Goal: Book appointment/travel/reservation

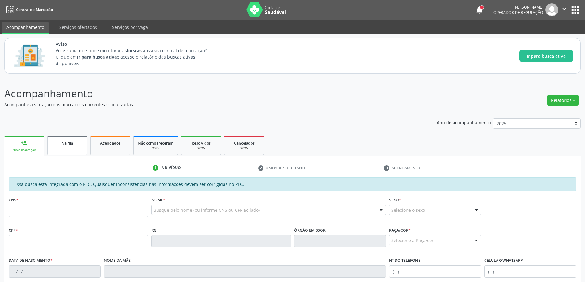
click at [62, 147] on link "Na fila" at bounding box center [67, 145] width 40 height 19
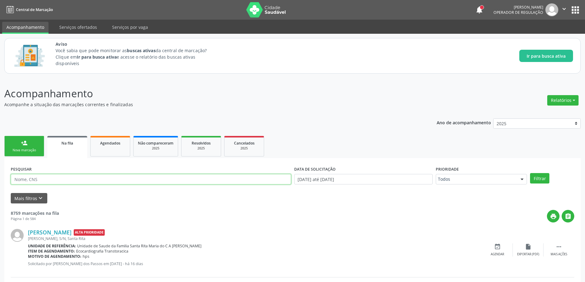
paste input "702802594321870"
type input "702802594321870"
click at [539, 178] on button "Filtrar" at bounding box center [539, 178] width 19 height 10
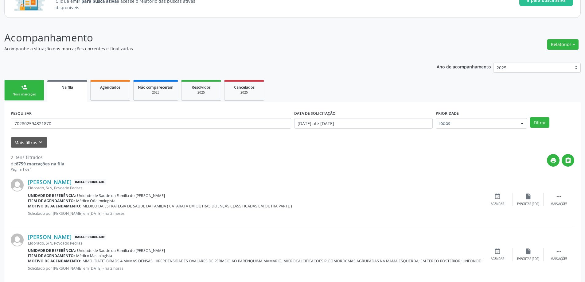
scroll to position [66, 0]
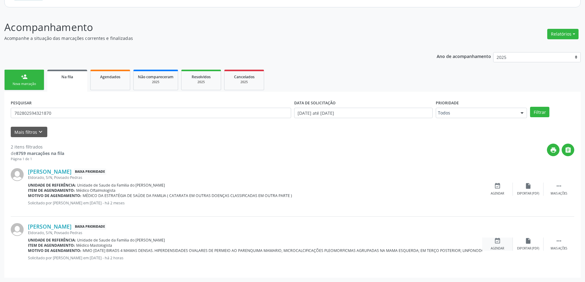
click at [499, 238] on icon "event_available" at bounding box center [497, 241] width 7 height 7
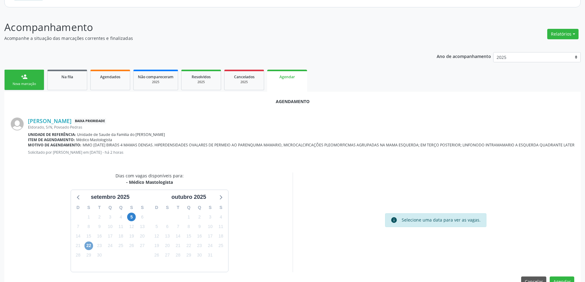
click at [87, 246] on span "22" at bounding box center [88, 246] width 9 height 9
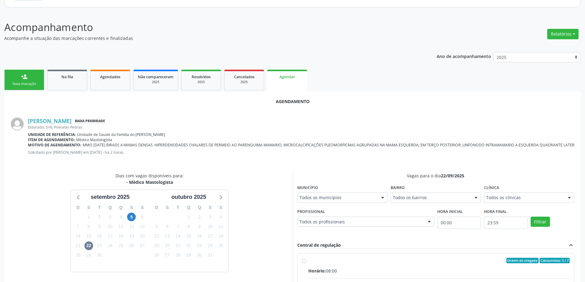
click at [305, 260] on input "Ordem de chegada Consumidos: 5 / 7 Horário: 08:00 Clínica: Centro de Saude Prof…" at bounding box center [304, 261] width 4 height 6
radio input "true"
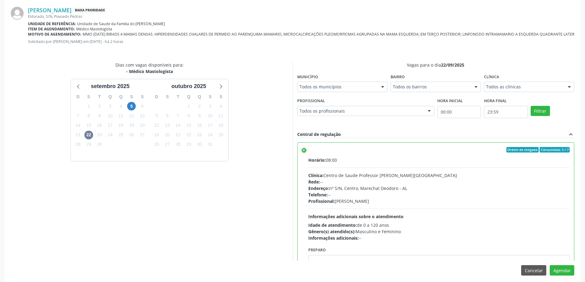
scroll to position [182, 0]
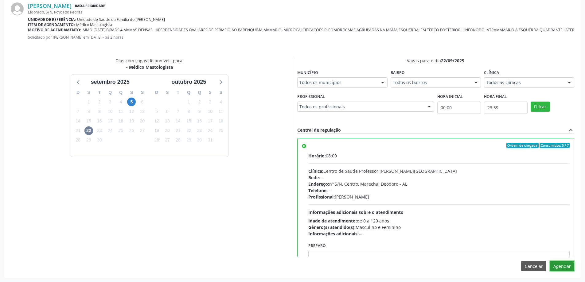
click at [562, 269] on button "Agendar" at bounding box center [562, 266] width 25 height 10
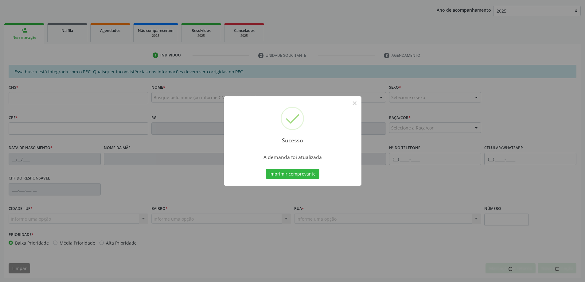
scroll to position [113, 0]
click at [355, 103] on button "×" at bounding box center [355, 103] width 10 height 10
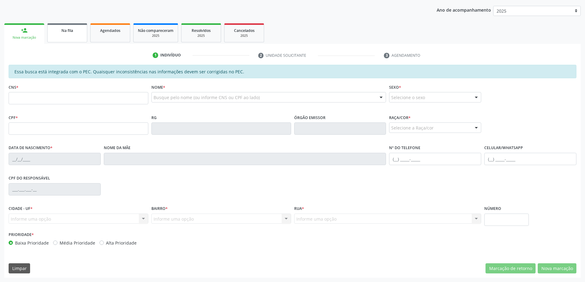
click at [70, 35] on link "Na fila" at bounding box center [67, 32] width 40 height 19
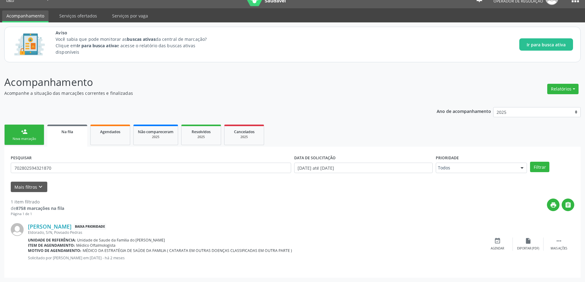
scroll to position [0, 0]
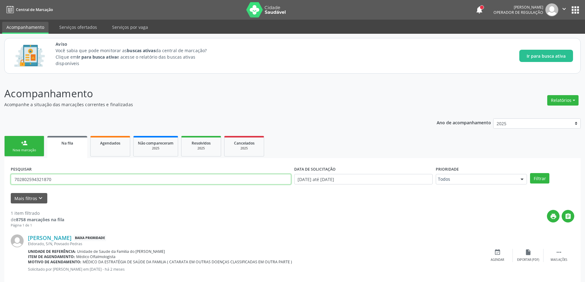
click at [80, 179] on input "702802594321870" at bounding box center [151, 179] width 280 height 10
type input "7"
paste input "704502310955410"
type input "704502310955410"
click at [537, 180] on button "Filtrar" at bounding box center [539, 178] width 19 height 10
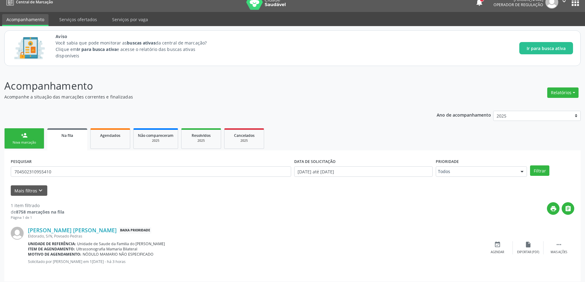
scroll to position [11, 0]
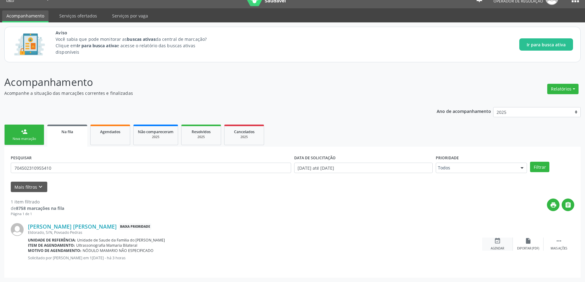
click at [494, 247] on div "Agendar" at bounding box center [498, 249] width 14 height 4
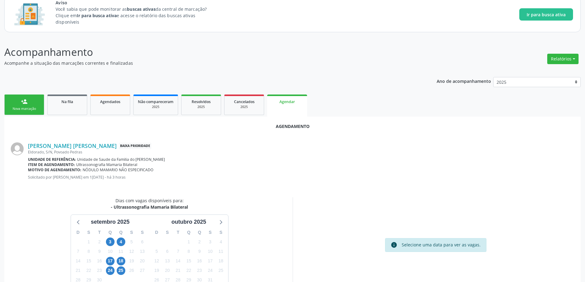
scroll to position [82, 0]
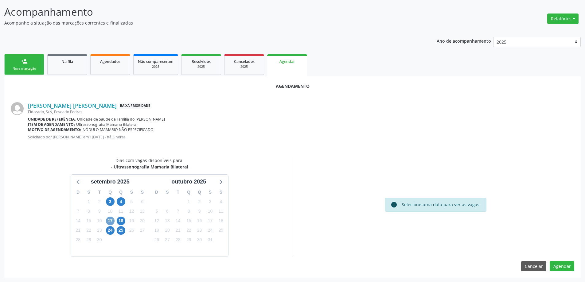
click at [110, 221] on span "17" at bounding box center [110, 221] width 9 height 9
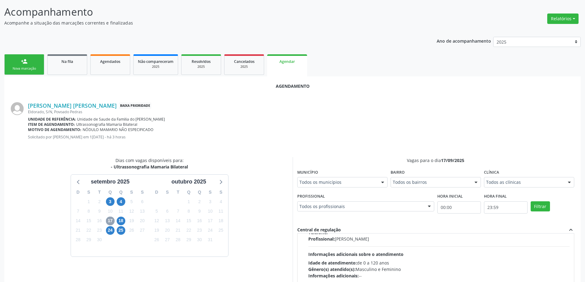
scroll to position [97, 0]
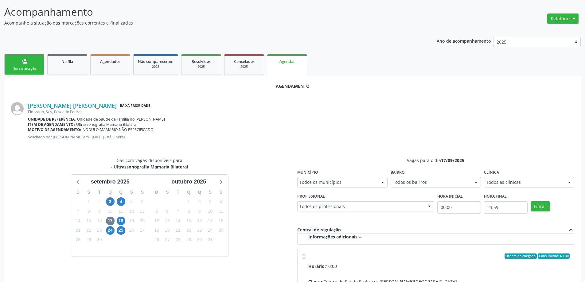
click at [304, 257] on input "Ordem de chegada Consumidos: 6 / 30 Horário: 10:00 Clínica: Centro de Saude Pro…" at bounding box center [304, 257] width 4 height 6
radio input "true"
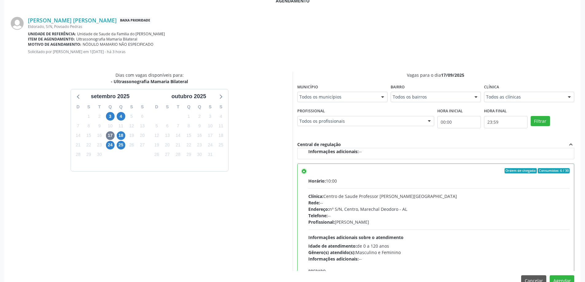
scroll to position [182, 0]
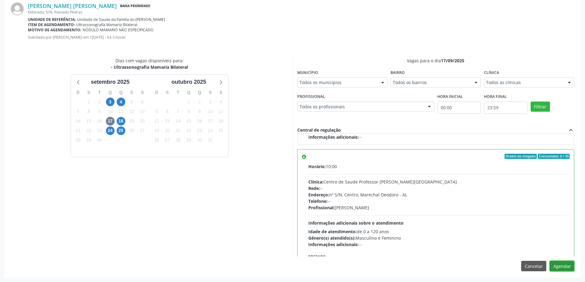
click at [561, 267] on button "Agendar" at bounding box center [562, 266] width 25 height 10
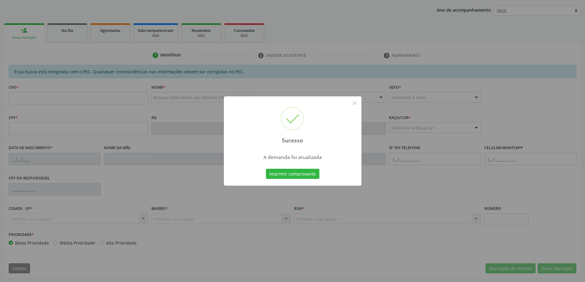
scroll to position [113, 0]
click at [351, 102] on button "×" at bounding box center [355, 103] width 10 height 10
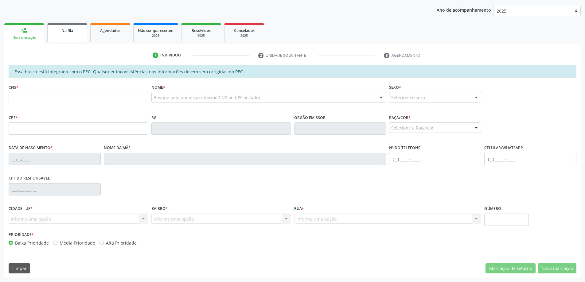
click at [76, 35] on link "Na fila" at bounding box center [67, 32] width 40 height 19
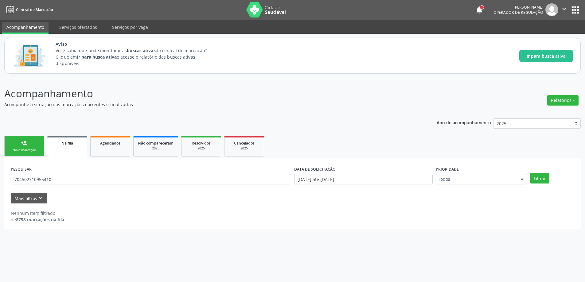
scroll to position [0, 0]
click at [68, 175] on input "704502310955410" at bounding box center [152, 179] width 283 height 10
type input "7"
paste input "708107151540840"
type input "708107151540840"
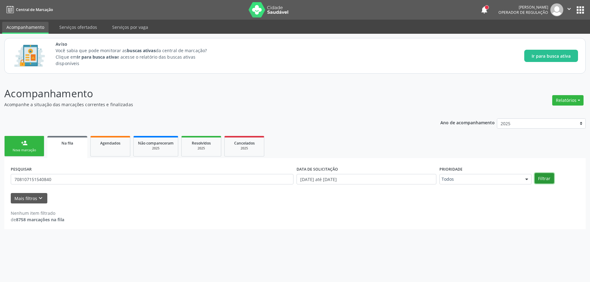
click at [551, 178] on button "Filtrar" at bounding box center [543, 178] width 19 height 10
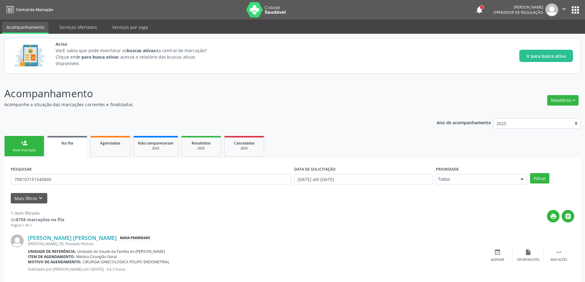
scroll to position [11, 0]
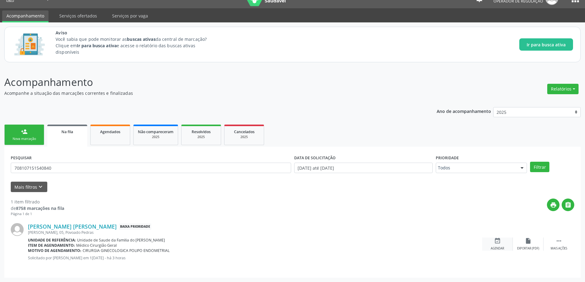
click at [500, 243] on icon "event_available" at bounding box center [497, 241] width 7 height 7
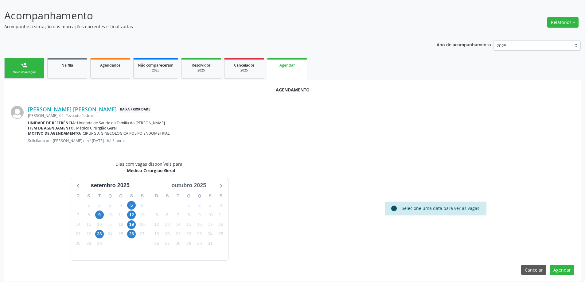
scroll to position [82, 0]
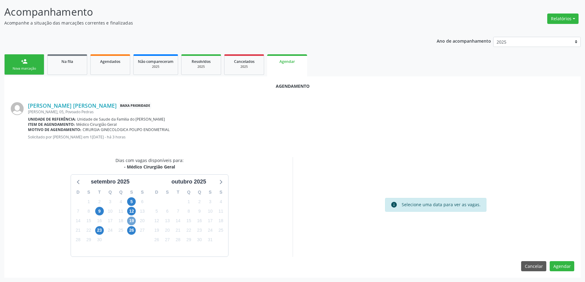
click at [133, 222] on span "19" at bounding box center [131, 221] width 9 height 9
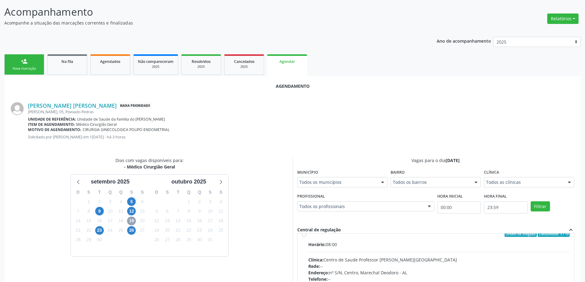
scroll to position [0, 0]
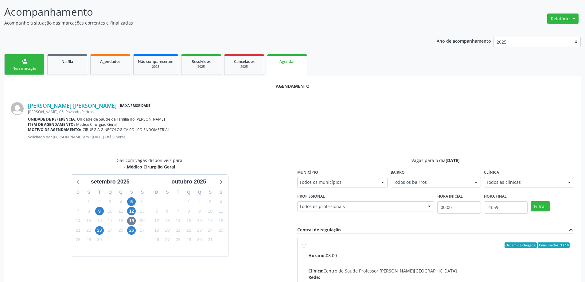
click at [302, 246] on input "Ordem de chegada Consumidos: 3 / 10 Horário: 08:00 Clínica: Centro de Saude Pro…" at bounding box center [304, 246] width 4 height 6
radio input "true"
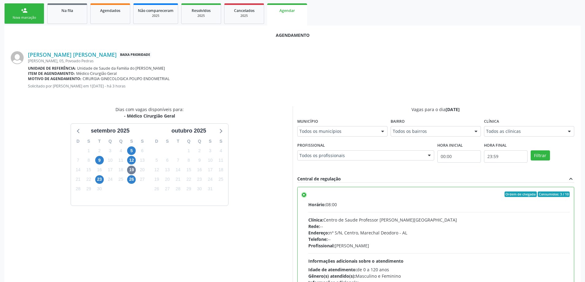
scroll to position [182, 0]
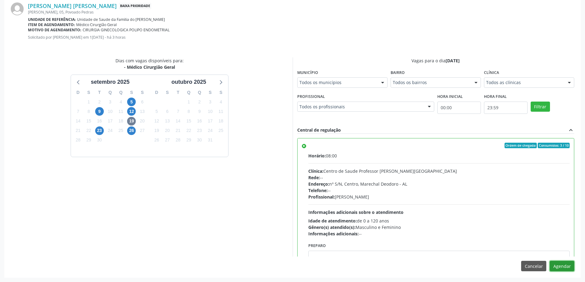
click at [565, 266] on button "Agendar" at bounding box center [562, 266] width 25 height 10
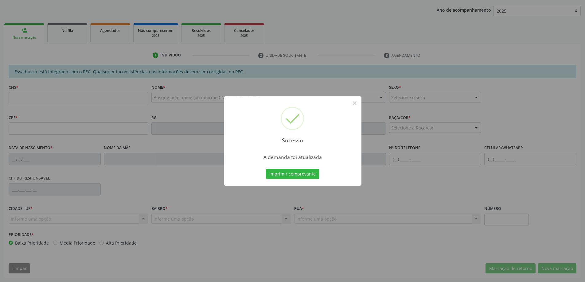
scroll to position [113, 0]
click at [357, 102] on button "×" at bounding box center [355, 103] width 10 height 10
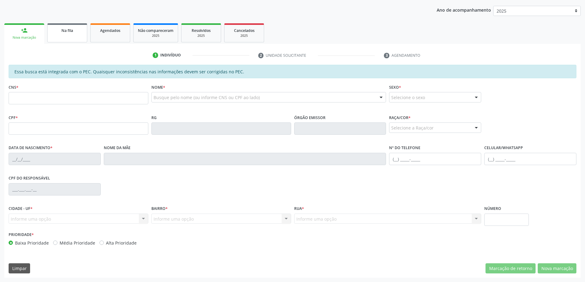
click at [63, 37] on link "Na fila" at bounding box center [67, 32] width 40 height 19
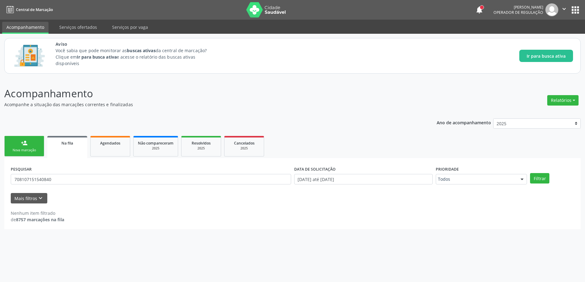
scroll to position [0, 0]
click at [67, 180] on input "708107151540840" at bounding box center [152, 179] width 283 height 10
type input "7"
paste input "704204765124687"
click at [548, 180] on button "Filtrar" at bounding box center [543, 178] width 19 height 10
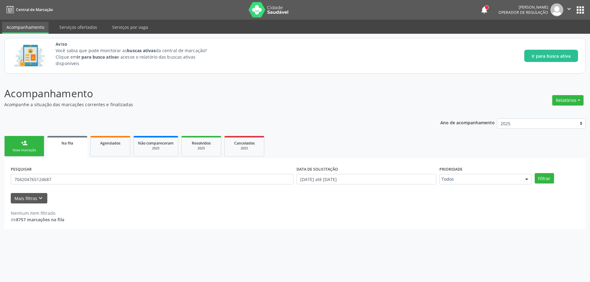
click at [129, 172] on div "PESQUISAR 704204765124687" at bounding box center [152, 177] width 286 height 24
click at [123, 176] on input "704204765124687" at bounding box center [152, 179] width 283 height 10
type input "7"
paste input "700005940288000"
click at [550, 178] on button "Filtrar" at bounding box center [543, 178] width 19 height 10
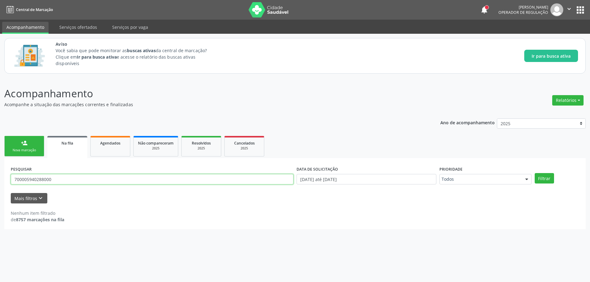
click at [66, 177] on input "700005940288000" at bounding box center [152, 179] width 283 height 10
type input "7"
click at [24, 197] on button "Mais filtros keyboard_arrow_down" at bounding box center [29, 198] width 37 height 11
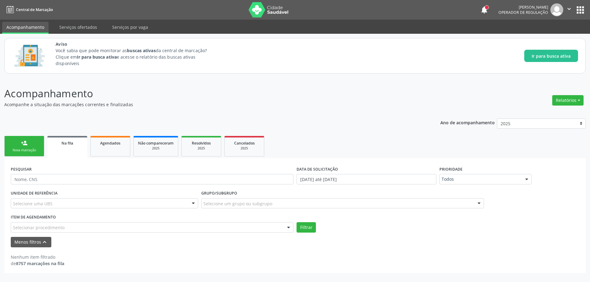
click at [64, 226] on div "Selecionar procedimento" at bounding box center [152, 227] width 283 height 10
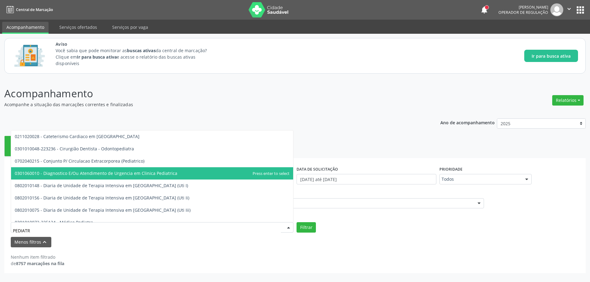
type input "PEDIATRA"
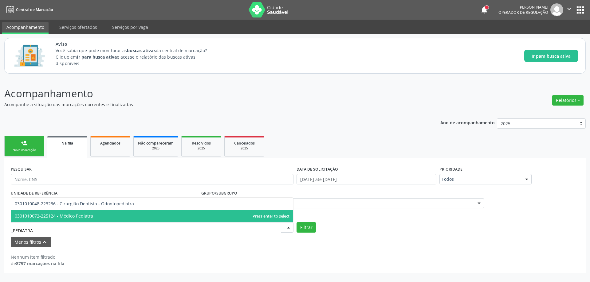
click at [69, 217] on span "0301010072-225124 - Médico Pediatra" at bounding box center [54, 216] width 78 height 6
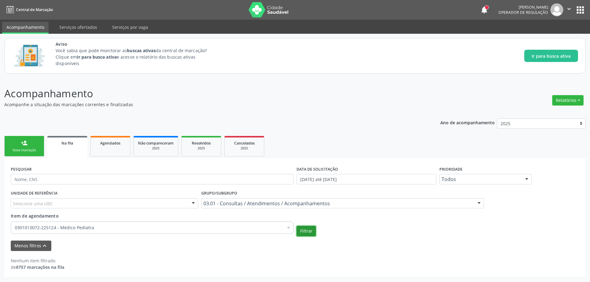
click at [305, 232] on button "Filtrar" at bounding box center [305, 231] width 19 height 10
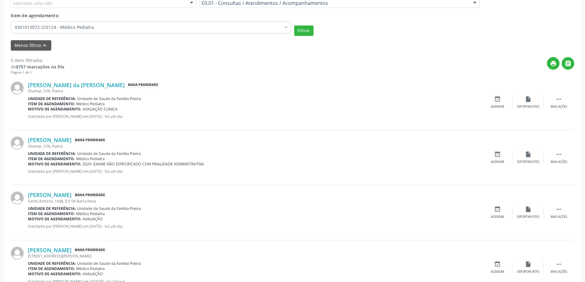
scroll to position [215, 0]
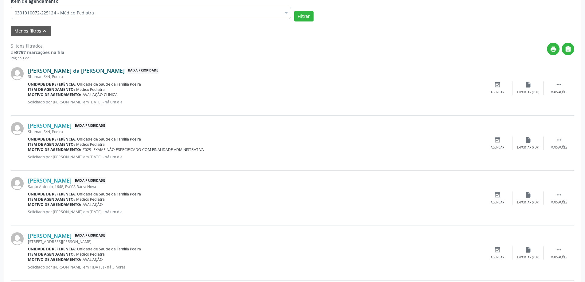
click at [89, 73] on link "[PERSON_NAME] da [PERSON_NAME]" at bounding box center [76, 70] width 97 height 7
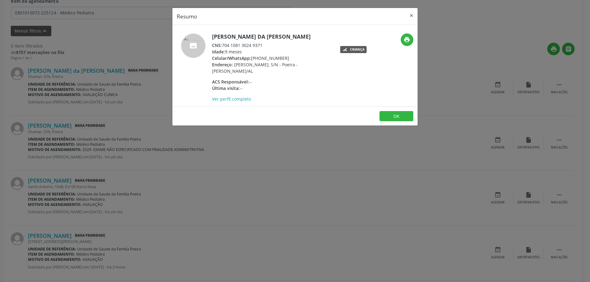
drag, startPoint x: 264, startPoint y: 46, endPoint x: 222, endPoint y: 47, distance: 41.5
click at [222, 47] on div "CNS: 704 1081 3024 9371" at bounding box center [271, 45] width 119 height 6
click at [260, 53] on div "Idade: 9 meses" at bounding box center [271, 52] width 119 height 6
drag, startPoint x: 263, startPoint y: 45, endPoint x: 223, endPoint y: 46, distance: 39.9
click at [223, 46] on div "CNS: 704 1081 3024 9371" at bounding box center [271, 45] width 119 height 6
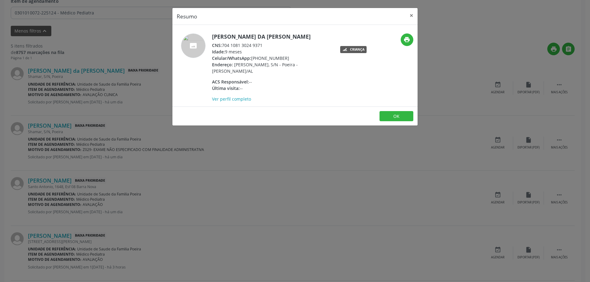
copy div "704 1081 3024 9371"
click at [409, 18] on button "×" at bounding box center [411, 15] width 12 height 15
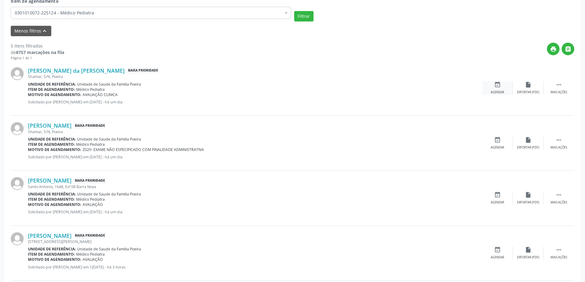
click at [493, 88] on div "event_available Agendar" at bounding box center [497, 87] width 31 height 13
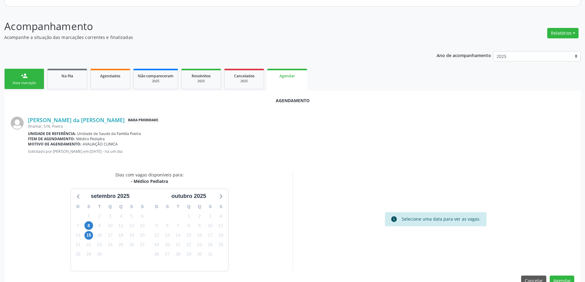
scroll to position [82, 0]
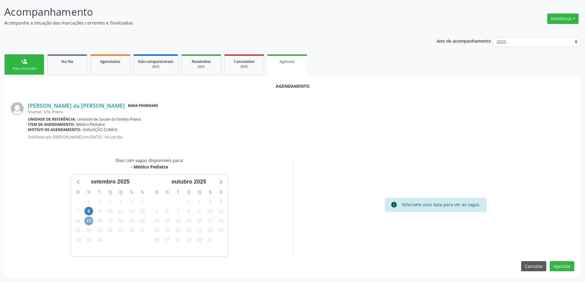
click at [87, 222] on span "15" at bounding box center [88, 221] width 9 height 9
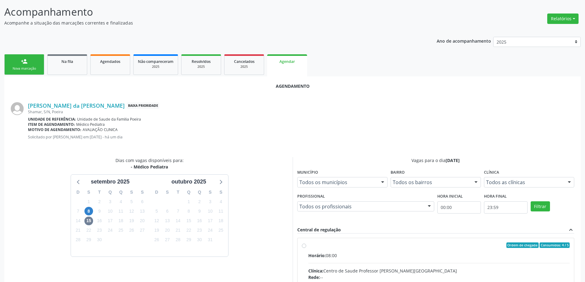
click at [303, 245] on input "Ordem de chegada Consumidos: 4 / 5 Horário: 08:00 Clínica: Centro de Saude Prof…" at bounding box center [304, 246] width 4 height 6
radio input "true"
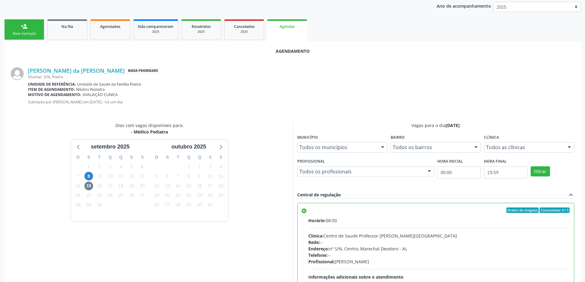
scroll to position [182, 0]
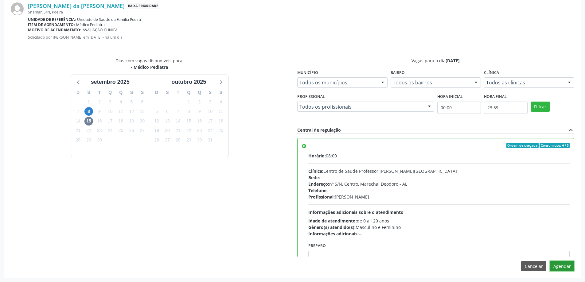
click at [568, 269] on button "Agendar" at bounding box center [562, 266] width 25 height 10
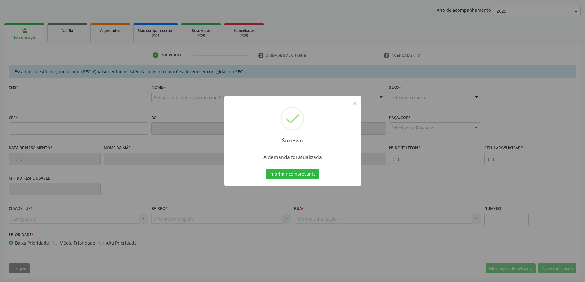
scroll to position [113, 0]
click at [354, 103] on button "×" at bounding box center [355, 103] width 10 height 10
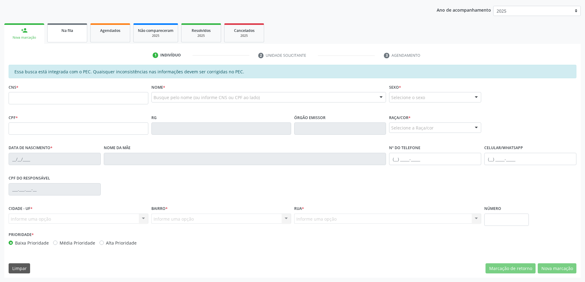
click at [69, 41] on link "Na fila" at bounding box center [67, 32] width 40 height 19
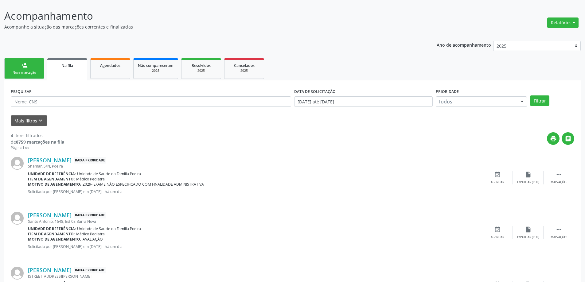
scroll to position [92, 0]
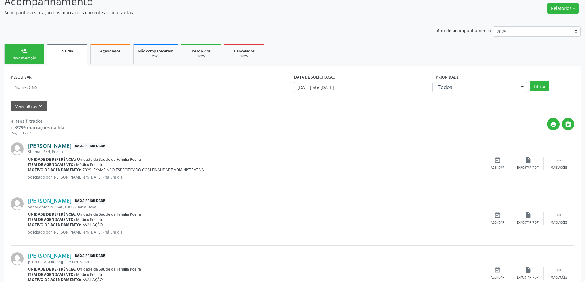
click at [40, 148] on link "[PERSON_NAME]" at bounding box center [50, 146] width 44 height 7
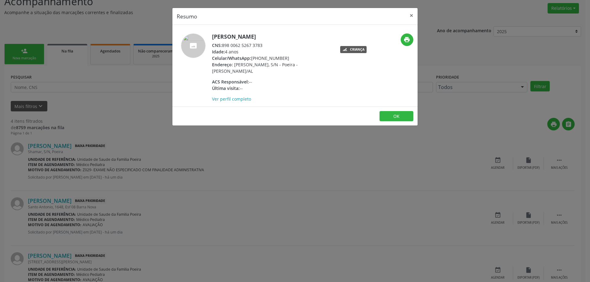
drag, startPoint x: 263, startPoint y: 45, endPoint x: 223, endPoint y: 47, distance: 40.0
click at [223, 47] on div "CNS: 898 0062 5267 3783" at bounding box center [271, 45] width 119 height 6
copy div "898 0062 5267 3783"
click at [409, 17] on button "×" at bounding box center [411, 15] width 12 height 15
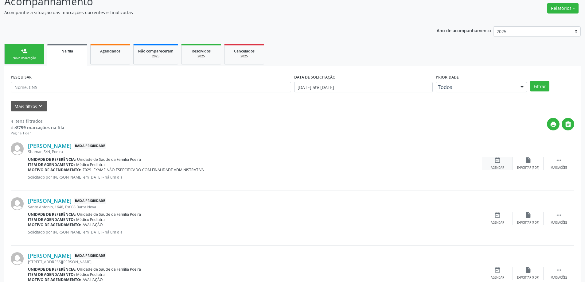
click at [497, 162] on icon "event_available" at bounding box center [497, 160] width 7 height 7
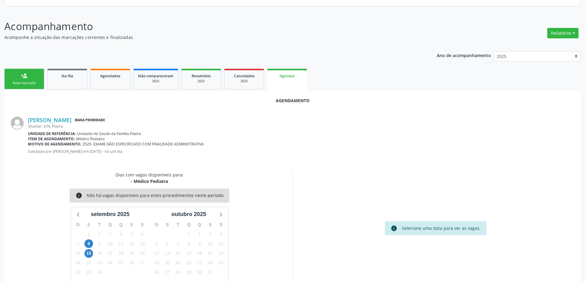
scroll to position [82, 0]
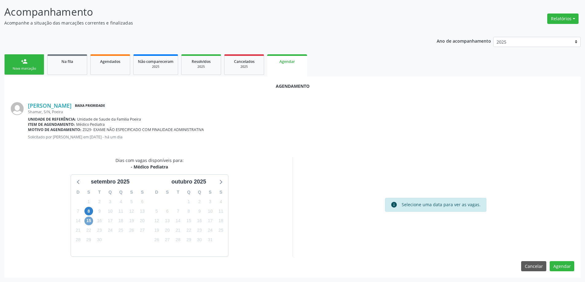
click at [89, 223] on span "15" at bounding box center [88, 221] width 9 height 9
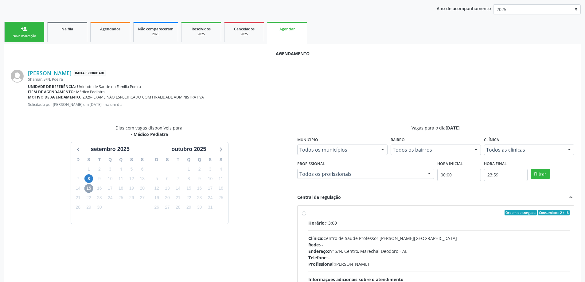
scroll to position [143, 0]
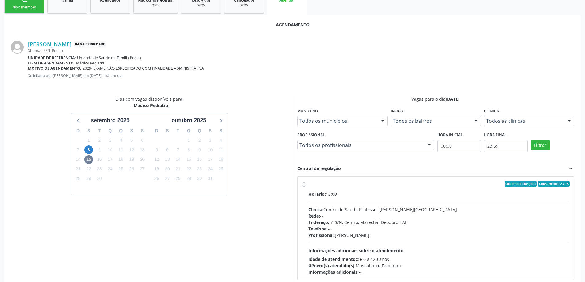
click at [308, 186] on label "Ordem de chegada Consumidos: 2 / 18 Horário: 13:00 Clínica: Centro de Saude Pro…" at bounding box center [439, 228] width 262 height 94
click at [304, 186] on input "Ordem de chegada Consumidos: 2 / 18 Horário: 13:00 Clínica: Centro de Saude Pro…" at bounding box center [304, 184] width 4 height 6
radio input "true"
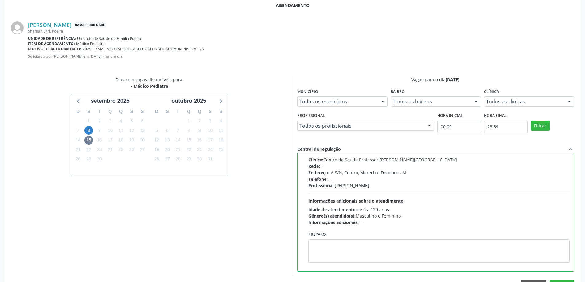
scroll to position [182, 0]
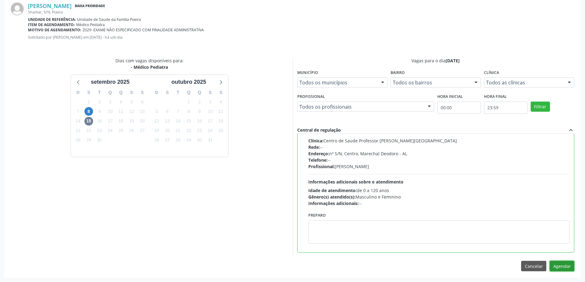
click at [558, 268] on button "Agendar" at bounding box center [562, 266] width 25 height 10
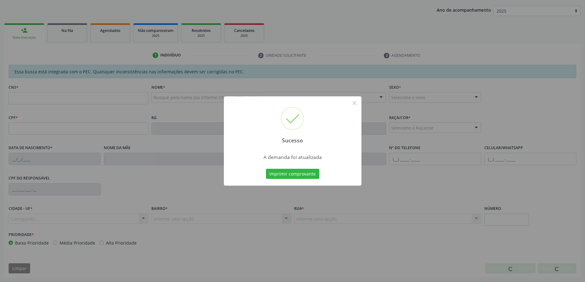
scroll to position [113, 0]
click at [354, 105] on button "×" at bounding box center [355, 103] width 10 height 10
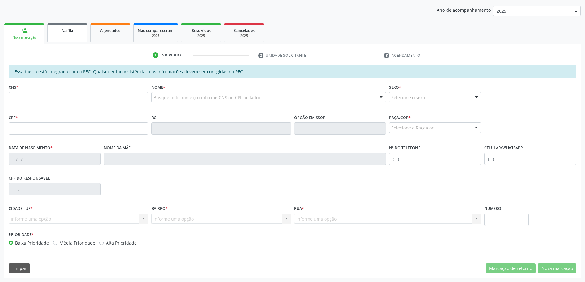
click at [67, 32] on span "Na fila" at bounding box center [67, 30] width 12 height 5
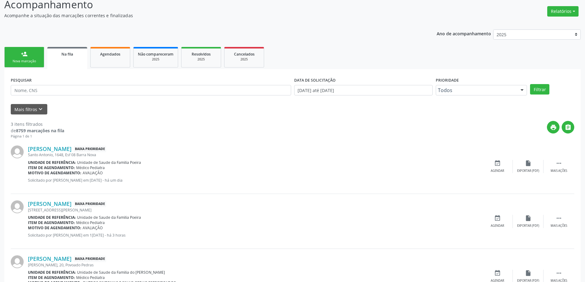
scroll to position [92, 0]
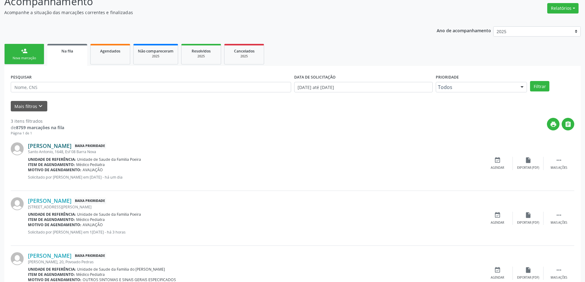
click at [66, 145] on link "[PERSON_NAME]" at bounding box center [50, 146] width 44 height 7
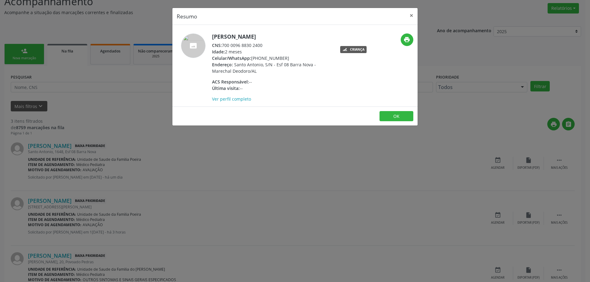
drag, startPoint x: 264, startPoint y: 45, endPoint x: 224, endPoint y: 45, distance: 39.6
click at [224, 45] on div "CNS: 700 0096 8830 2400" at bounding box center [271, 45] width 119 height 6
copy div "700 0096 8830 2400"
click at [409, 16] on button "×" at bounding box center [411, 15] width 12 height 15
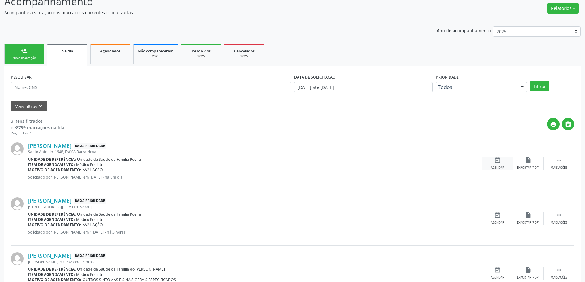
click at [493, 164] on div "event_available Agendar" at bounding box center [497, 163] width 31 height 13
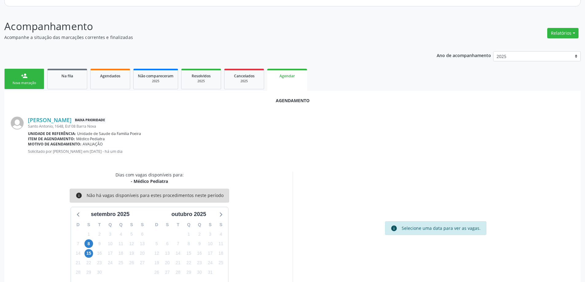
scroll to position [82, 0]
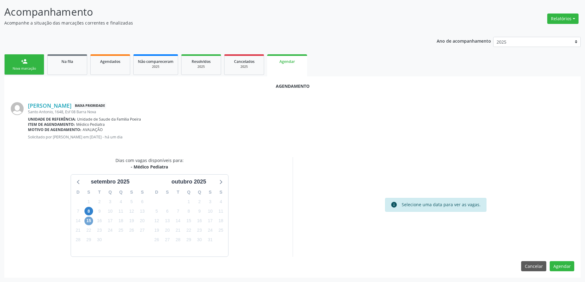
click at [88, 223] on span "15" at bounding box center [88, 221] width 9 height 9
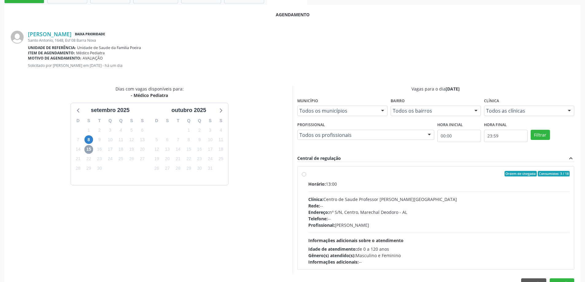
scroll to position [170, 0]
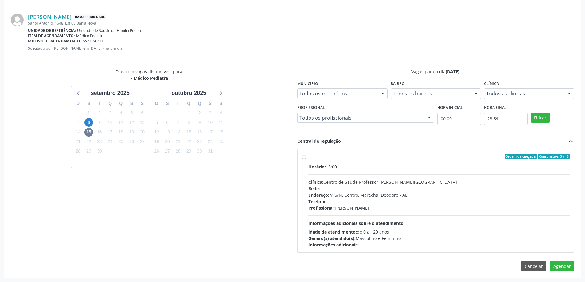
click at [373, 169] on div "Horário: 13:00" at bounding box center [439, 167] width 262 height 6
click at [306, 159] on input "Ordem de chegada Consumidos: 3 / 18 Horário: 13:00 Clínica: Centro de Saude Pro…" at bounding box center [304, 157] width 4 height 6
radio input "true"
click at [308, 157] on label "Ordem de chegada Consumidos: 3 / 18 Horário: 13:00 Clínica: Centro de Saude Pro…" at bounding box center [439, 201] width 262 height 94
click at [304, 157] on input "Ordem de chegada Consumidos: 3 / 18 Horário: 13:00 Clínica: Centro de Saude Pro…" at bounding box center [304, 157] width 4 height 6
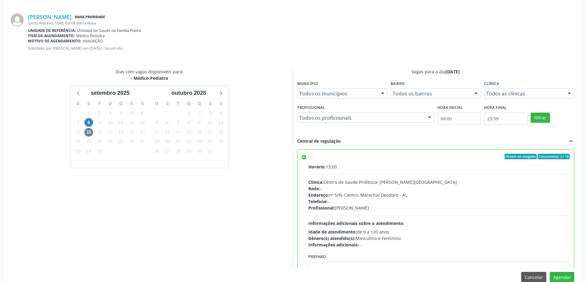
click at [308, 158] on label "Ordem de chegada Consumidos: 3 / 18 Horário: 13:00 Clínica: Centro de Saude Pro…" at bounding box center [439, 201] width 262 height 94
click at [305, 158] on input "Ordem de chegada Consumidos: 3 / 18 Horário: 13:00 Clínica: Centro de Saude Pro…" at bounding box center [304, 157] width 4 height 6
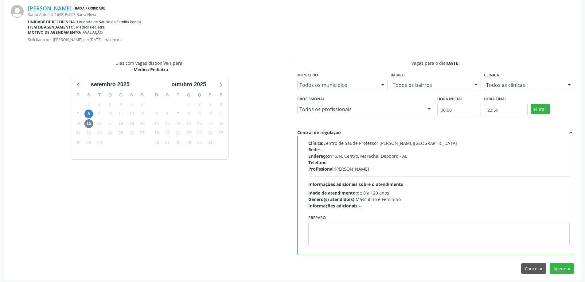
scroll to position [182, 0]
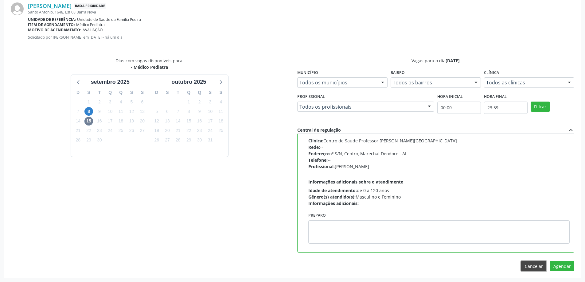
click at [527, 268] on button "Cancelar" at bounding box center [533, 266] width 25 height 10
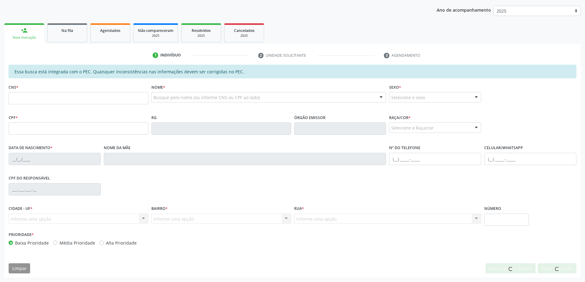
click at [209, 200] on div "CPF do responsável" at bounding box center [292, 189] width 571 height 30
click at [59, 35] on link "Na fila" at bounding box center [67, 32] width 40 height 19
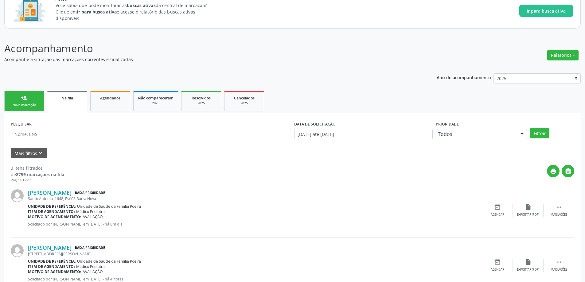
scroll to position [61, 0]
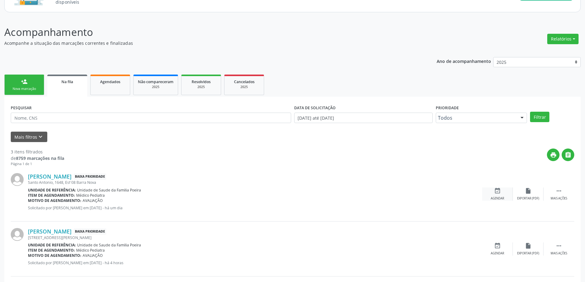
click at [499, 190] on icon "event_available" at bounding box center [497, 191] width 7 height 7
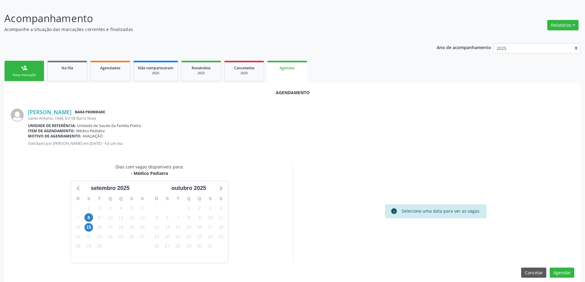
scroll to position [82, 0]
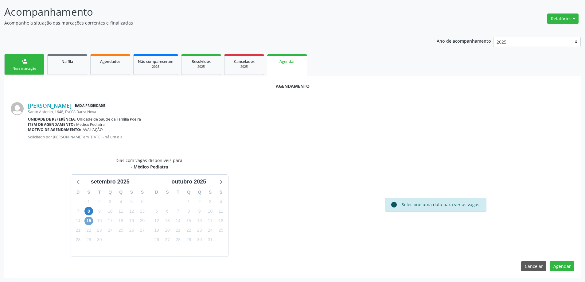
click at [89, 218] on span "15" at bounding box center [88, 221] width 9 height 9
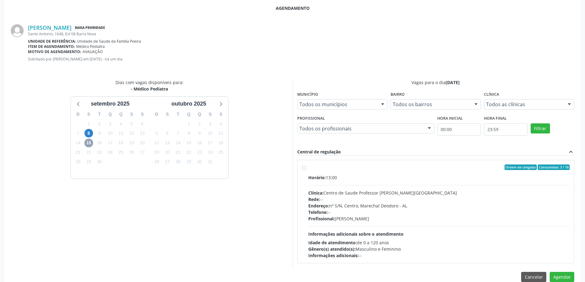
scroll to position [170, 0]
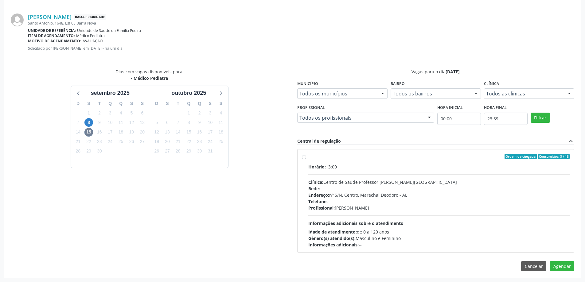
click at [282, 36] on div "Item de agendamento: Médico Pediatra" at bounding box center [301, 35] width 546 height 5
click at [252, 213] on div "Dias com vagas disponíveis para: - Médico Pediatra [DATE] D S T Q Q S S 31 1 2 …" at bounding box center [149, 162] width 286 height 189
click at [259, 37] on div "Item de agendamento: Médico Pediatra" at bounding box center [301, 35] width 546 height 5
click at [538, 267] on button "Cancelar" at bounding box center [533, 266] width 25 height 10
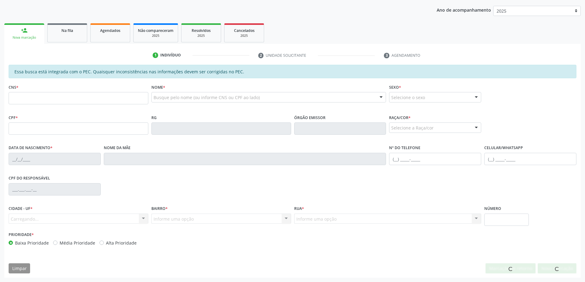
click at [205, 202] on div "CPF do responsável" at bounding box center [292, 189] width 571 height 30
click at [51, 33] on link "Na fila" at bounding box center [67, 32] width 40 height 19
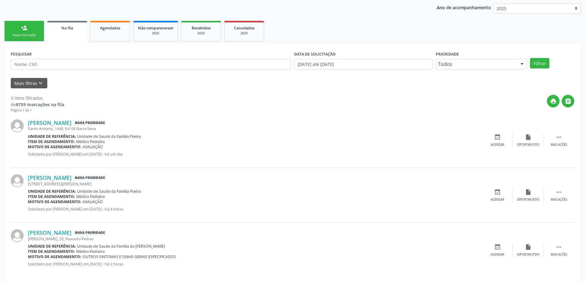
scroll to position [122, 0]
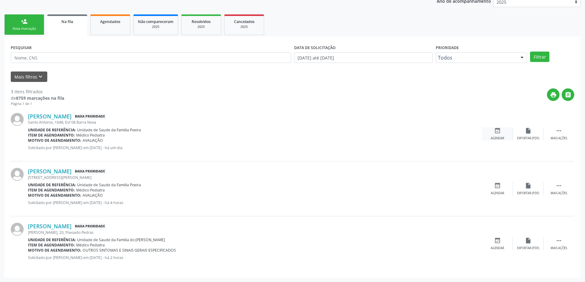
click at [500, 134] on icon "event_available" at bounding box center [497, 130] width 7 height 7
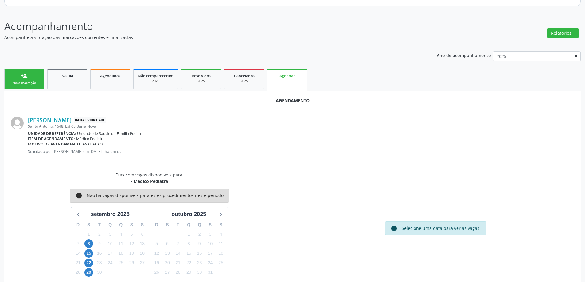
scroll to position [82, 0]
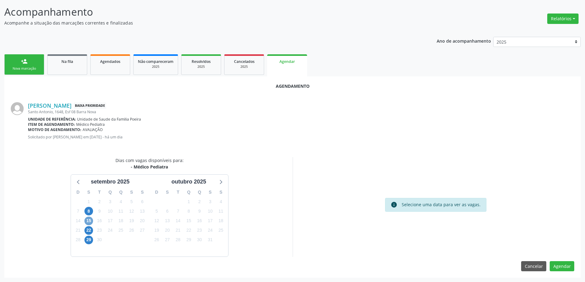
click at [89, 223] on span "15" at bounding box center [88, 221] width 9 height 9
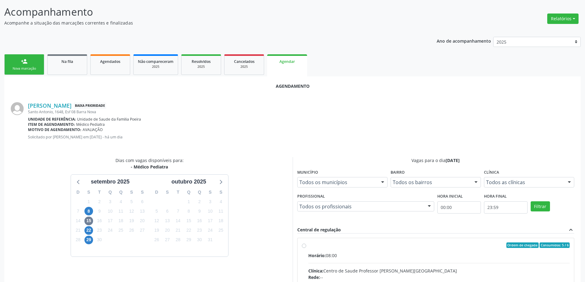
click at [306, 245] on input "Ordem de chegada Consumidos: 5 / 6 Horário: 08:00 Clínica: Centro de Saude Prof…" at bounding box center [304, 246] width 4 height 6
radio input "true"
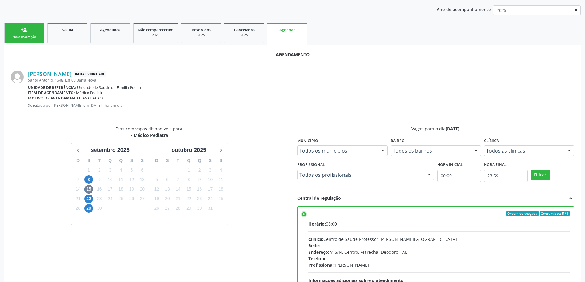
scroll to position [182, 0]
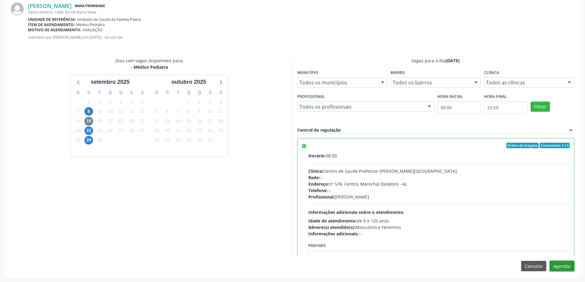
click at [562, 268] on button "Agendar" at bounding box center [562, 266] width 25 height 10
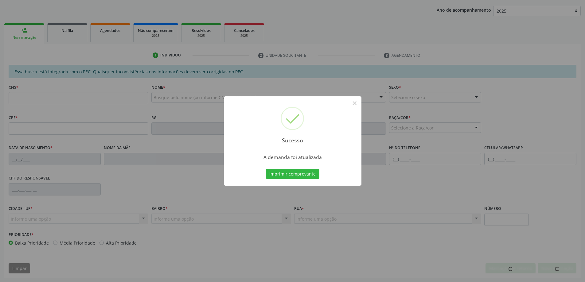
scroll to position [113, 0]
click at [353, 102] on button "×" at bounding box center [355, 103] width 10 height 10
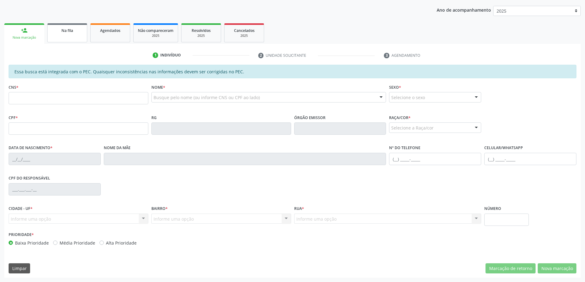
click at [67, 36] on link "Na fila" at bounding box center [67, 32] width 40 height 19
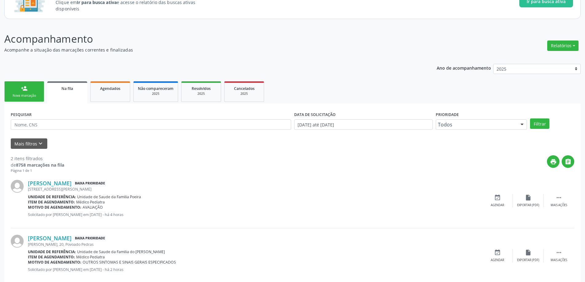
scroll to position [66, 0]
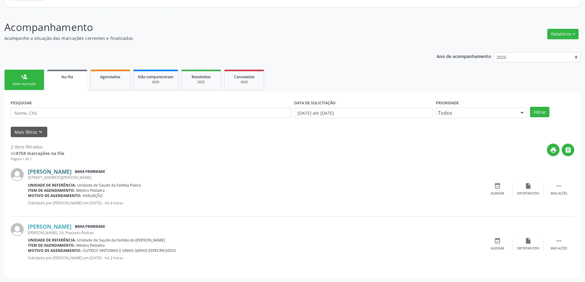
click at [66, 174] on link "[PERSON_NAME]" at bounding box center [50, 171] width 44 height 7
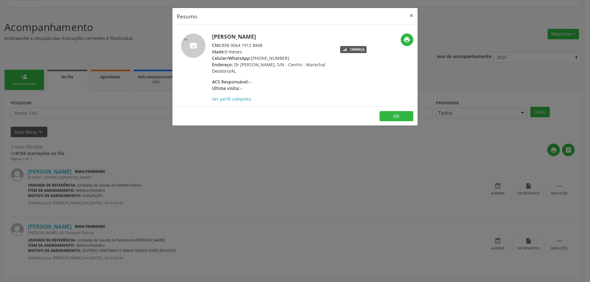
drag, startPoint x: 264, startPoint y: 46, endPoint x: 223, endPoint y: 48, distance: 41.2
click at [223, 48] on div "CNS: 898 0064 1912 8848" at bounding box center [271, 45] width 119 height 6
copy div "898 0064 1912 8848"
click at [409, 17] on button "×" at bounding box center [411, 15] width 12 height 15
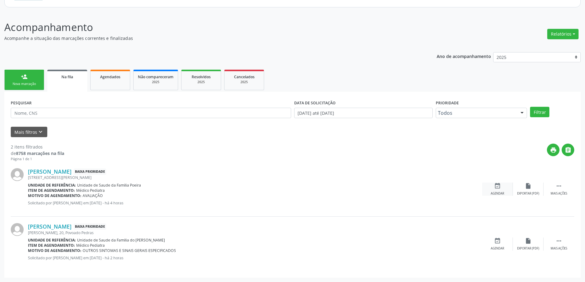
click at [496, 191] on div "event_available Agendar" at bounding box center [497, 189] width 31 height 13
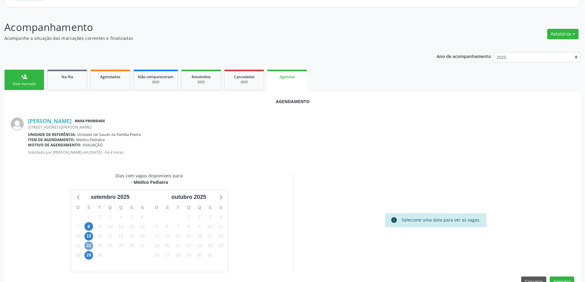
click at [86, 247] on span "22" at bounding box center [88, 246] width 9 height 9
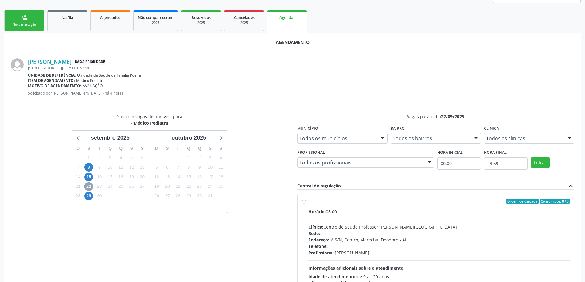
scroll to position [128, 0]
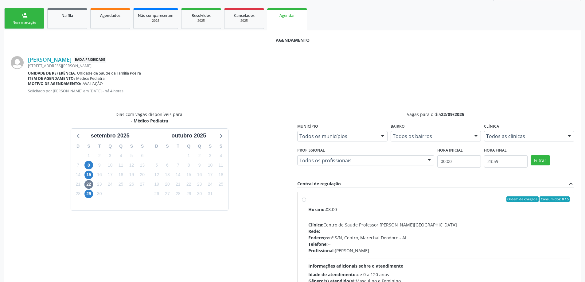
click at [308, 201] on label "Ordem de chegada Consumidos: 0 / 5 Horário: 08:00 Clínica: Centro de Saude Prof…" at bounding box center [439, 244] width 262 height 94
click at [305, 201] on input "Ordem de chegada Consumidos: 0 / 5 Horário: 08:00 Clínica: Centro de Saude Prof…" at bounding box center [304, 200] width 4 height 6
radio input "true"
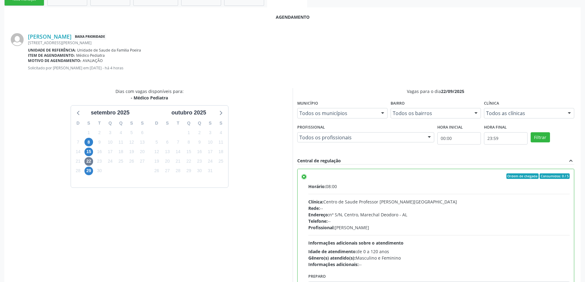
scroll to position [182, 0]
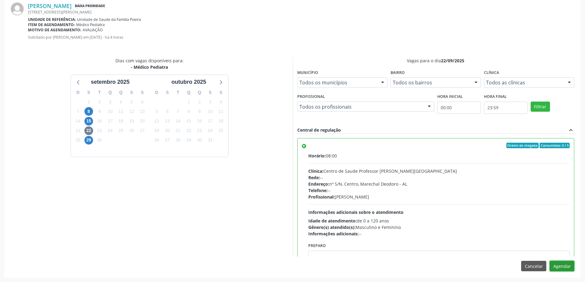
click at [568, 268] on button "Agendar" at bounding box center [562, 266] width 25 height 10
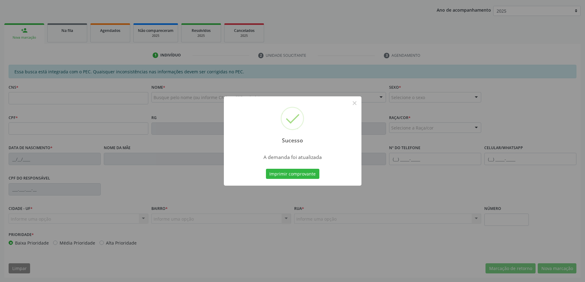
scroll to position [113, 0]
click at [354, 104] on button "×" at bounding box center [355, 103] width 10 height 10
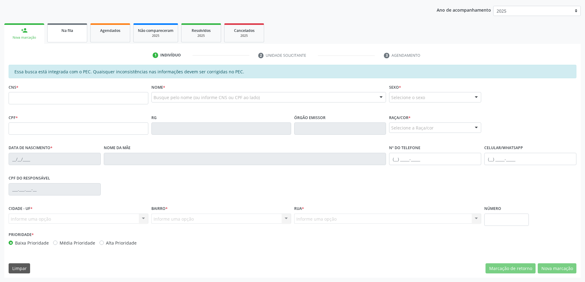
click at [78, 34] on link "Na fila" at bounding box center [67, 32] width 40 height 19
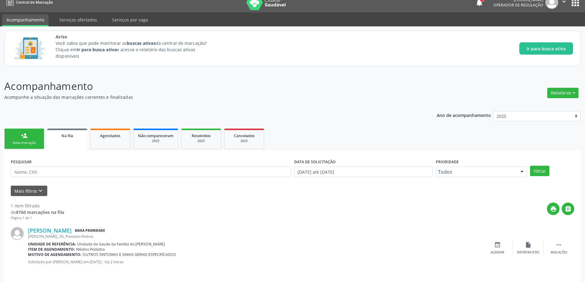
scroll to position [11, 0]
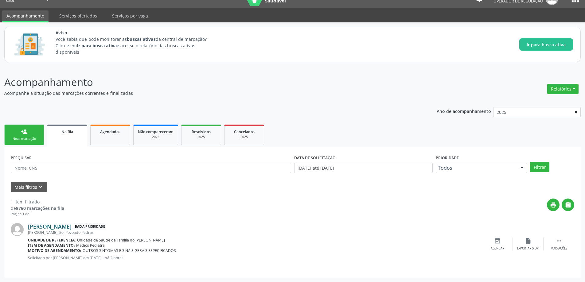
click at [72, 228] on link "[PERSON_NAME]" at bounding box center [50, 226] width 44 height 7
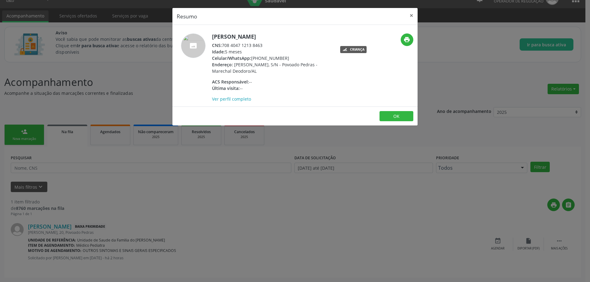
drag, startPoint x: 263, startPoint y: 45, endPoint x: 224, endPoint y: 46, distance: 39.0
click at [224, 46] on div "CNS: 708 4047 1213 8463" at bounding box center [271, 45] width 119 height 6
copy div "708 4047 1213 8463"
click at [413, 17] on button "×" at bounding box center [411, 15] width 12 height 15
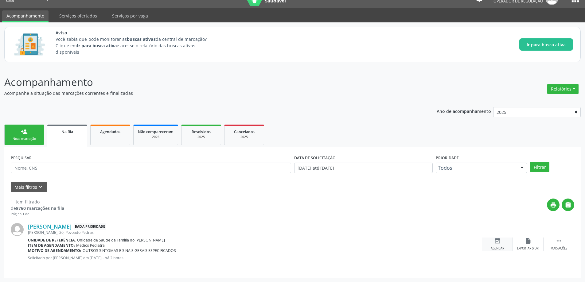
click at [498, 238] on icon "event_available" at bounding box center [497, 241] width 7 height 7
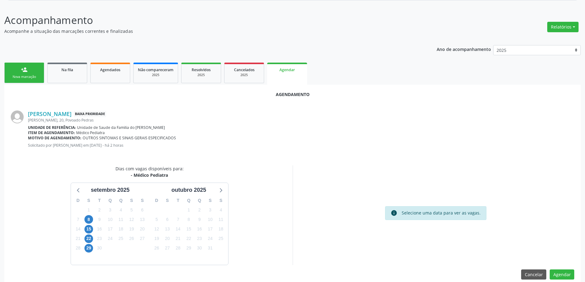
scroll to position [82, 0]
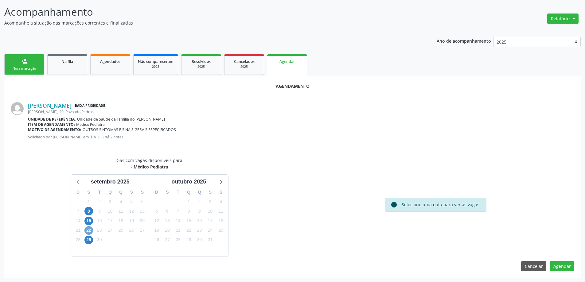
click at [90, 231] on span "22" at bounding box center [88, 230] width 9 height 9
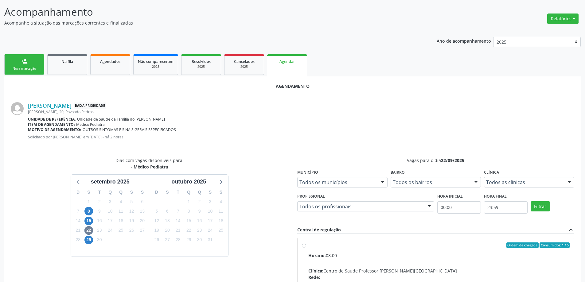
click at [303, 245] on input "Ordem de chegada Consumidos: 1 / 5 Horário: 08:00 Clínica: Centro de Saude Prof…" at bounding box center [304, 246] width 4 height 6
radio input "true"
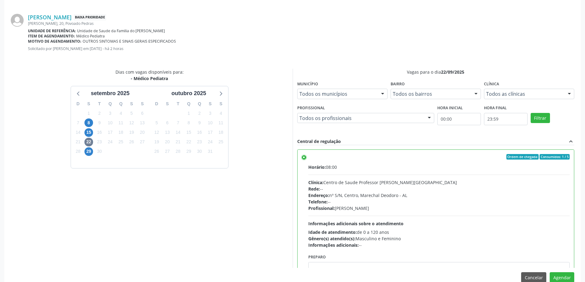
scroll to position [182, 0]
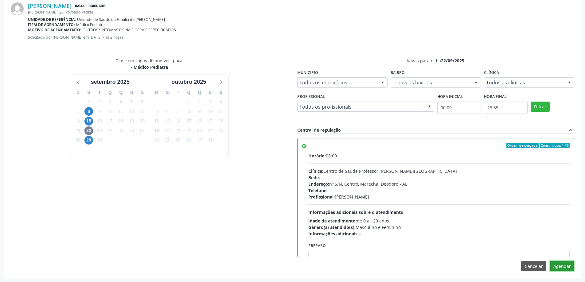
click at [569, 268] on button "Agendar" at bounding box center [562, 266] width 25 height 10
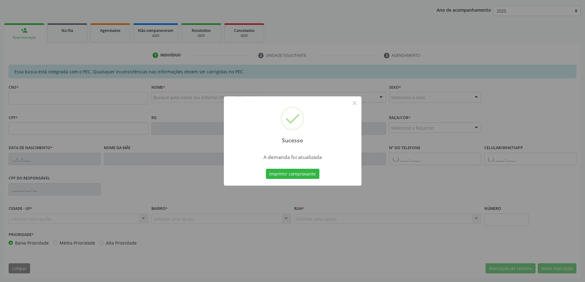
scroll to position [113, 0]
click at [354, 104] on button "×" at bounding box center [355, 103] width 10 height 10
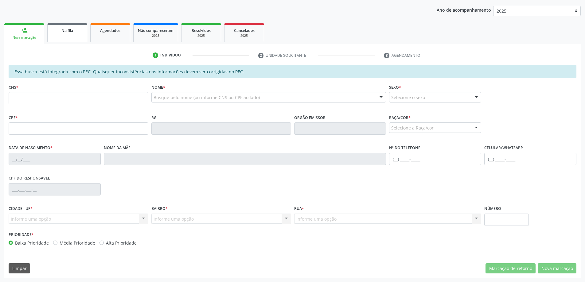
click at [68, 33] on div "Na fila" at bounding box center [67, 30] width 31 height 6
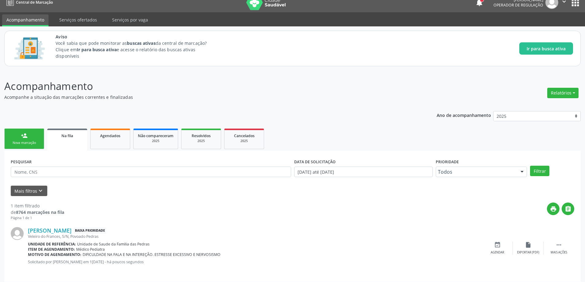
scroll to position [11, 0]
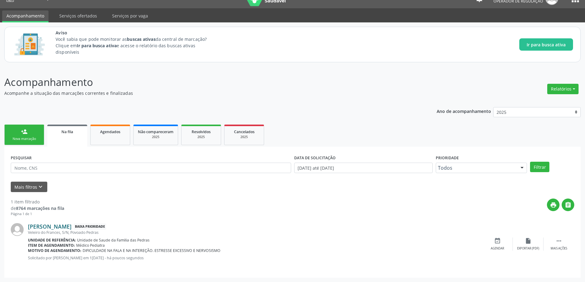
click at [66, 228] on link "[PERSON_NAME]" at bounding box center [50, 226] width 44 height 7
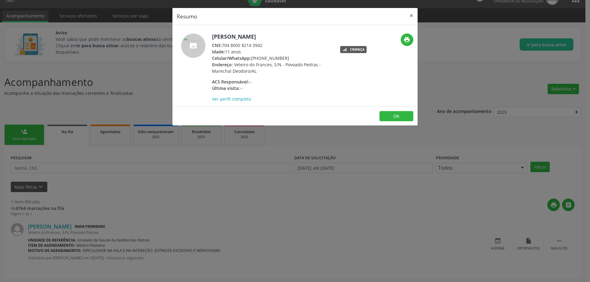
drag, startPoint x: 264, startPoint y: 45, endPoint x: 224, endPoint y: 45, distance: 39.6
click at [224, 45] on div "CNS: 704 8005 8214 3942" at bounding box center [271, 45] width 119 height 6
copy div "704 8005 8214 3942"
click at [412, 15] on button "×" at bounding box center [411, 15] width 12 height 15
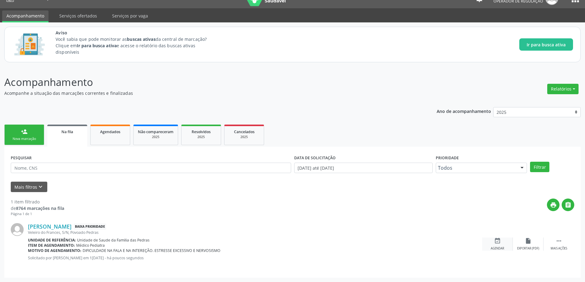
click at [494, 244] on icon "event_available" at bounding box center [497, 241] width 7 height 7
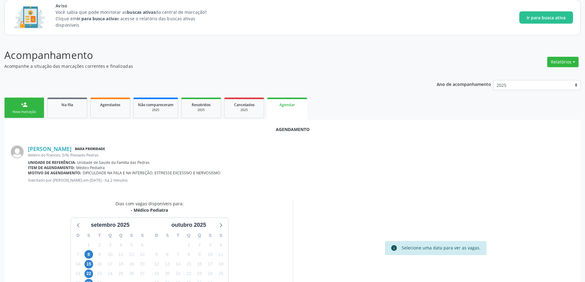
scroll to position [82, 0]
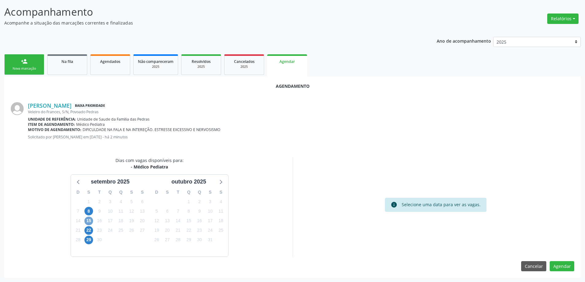
click at [87, 218] on span "15" at bounding box center [88, 221] width 9 height 9
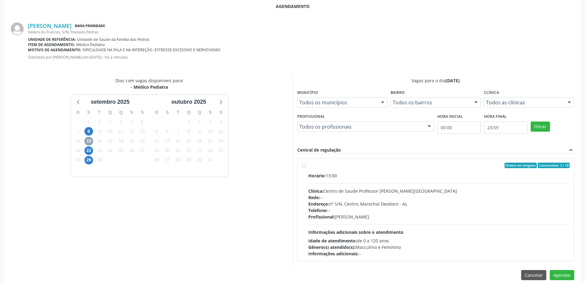
scroll to position [170, 0]
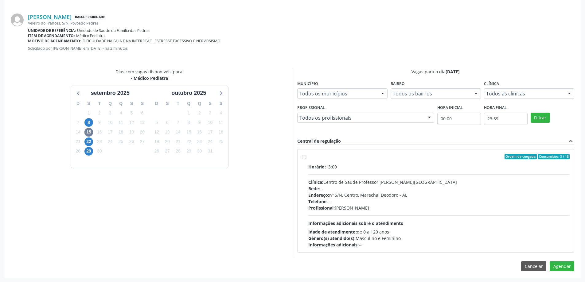
click at [308, 157] on label "Ordem de chegada Consumidos: 3 / 18 Horário: 13:00 Clínica: Centro de Saude Pro…" at bounding box center [439, 201] width 262 height 94
click at [304, 157] on input "Ordem de chegada Consumidos: 3 / 18 Horário: 13:00 Clínica: Centro de Saude Pro…" at bounding box center [304, 157] width 4 height 6
radio input "true"
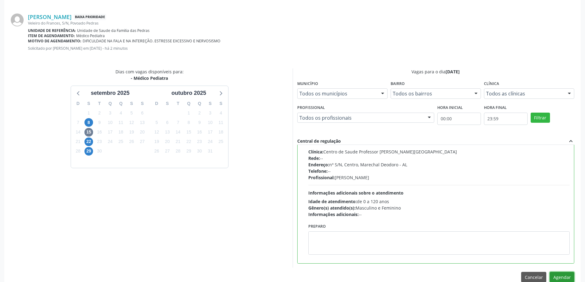
click at [566, 276] on button "Agendar" at bounding box center [562, 277] width 25 height 10
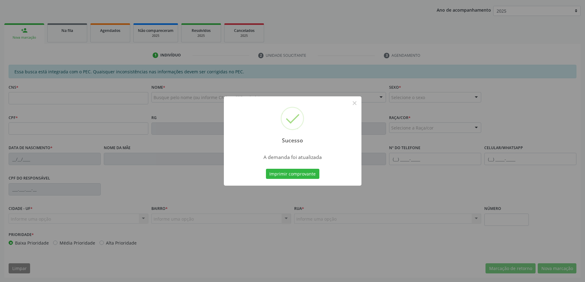
scroll to position [113, 0]
click at [352, 105] on button "×" at bounding box center [355, 103] width 10 height 10
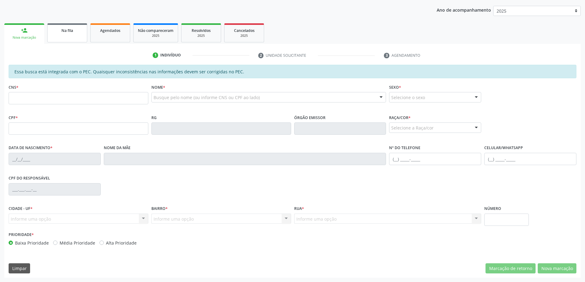
click at [65, 31] on span "Na fila" at bounding box center [67, 30] width 12 height 5
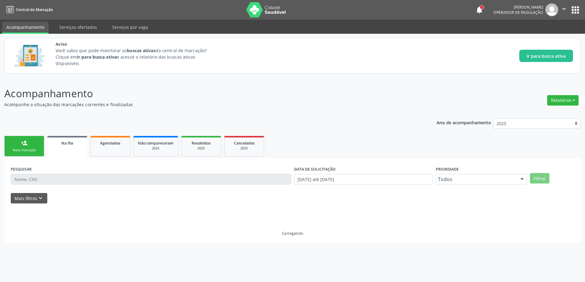
scroll to position [0, 0]
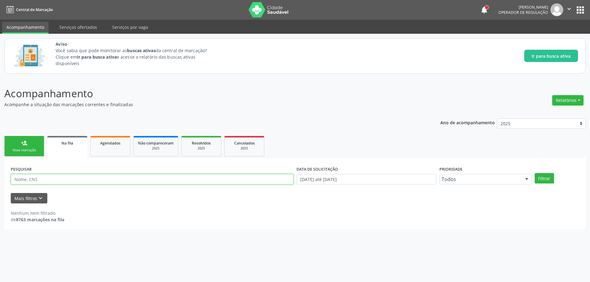
click at [56, 180] on input "text" at bounding box center [152, 179] width 283 height 10
click at [232, 234] on div "Acompanhamento Acompanhe a situação das marcações correntes e finalizadas Relat…" at bounding box center [295, 180] width 590 height 204
click at [35, 196] on button "Mais filtros keyboard_arrow_down" at bounding box center [29, 198] width 37 height 11
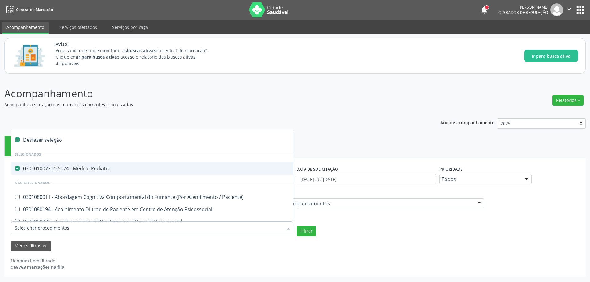
click at [16, 170] on Pediatra at bounding box center [17, 168] width 5 height 5
click at [15, 170] on Pediatra "checkbox" at bounding box center [13, 168] width 4 height 4
checkbox Pediatra "false"
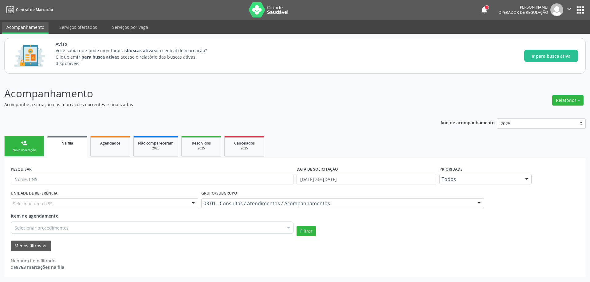
click at [310, 129] on div "Ano de acompanhamento 2025 person_add Nova marcação Na fila Agendados Não compa…" at bounding box center [294, 195] width 581 height 163
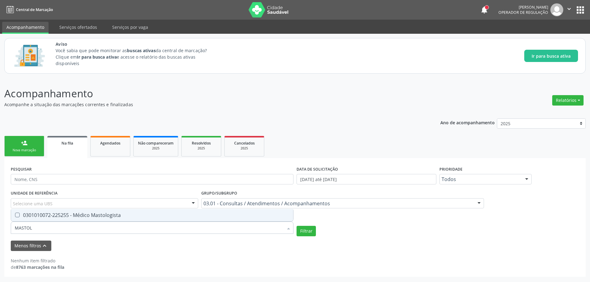
type input "MASTOLO"
click at [77, 218] on div "0301010072-225255 - Médico Mastologista" at bounding box center [152, 215] width 275 height 5
checkbox Mastologista "true"
click at [309, 233] on button "Filtrar" at bounding box center [305, 231] width 19 height 10
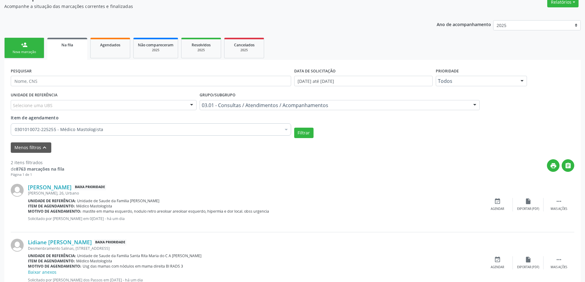
scroll to position [120, 0]
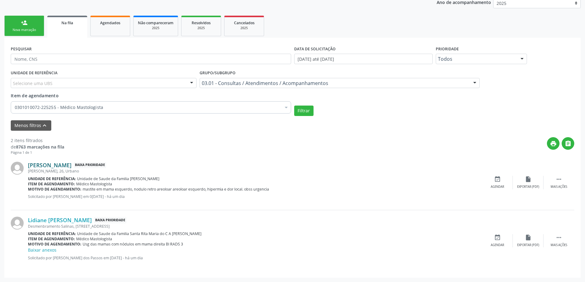
click at [62, 168] on link "[PERSON_NAME]" at bounding box center [50, 165] width 44 height 7
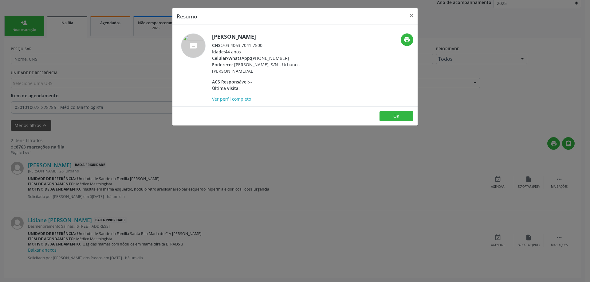
drag, startPoint x: 264, startPoint y: 46, endPoint x: 224, endPoint y: 46, distance: 40.2
click at [224, 46] on div "CNS: 703 4063 7041 7500" at bounding box center [271, 45] width 119 height 6
copy div "703 4063 7041 7500"
click at [410, 14] on button "×" at bounding box center [411, 15] width 12 height 15
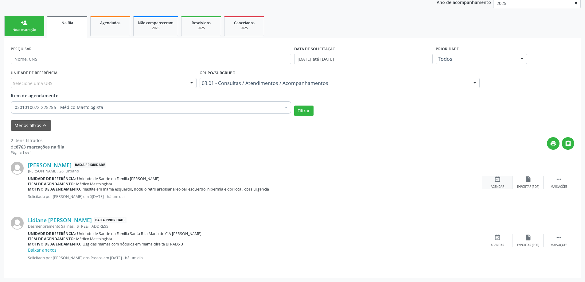
click at [495, 177] on icon "event_available" at bounding box center [497, 179] width 7 height 7
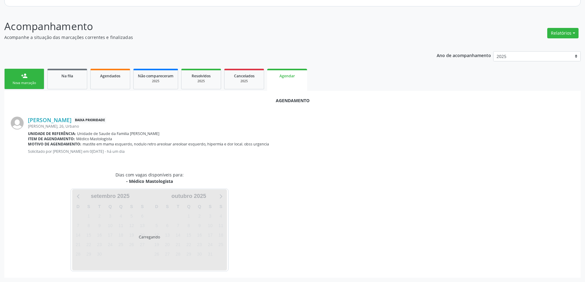
scroll to position [82, 0]
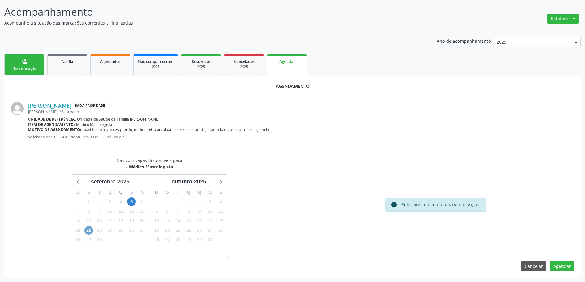
click at [86, 229] on span "22" at bounding box center [88, 230] width 9 height 9
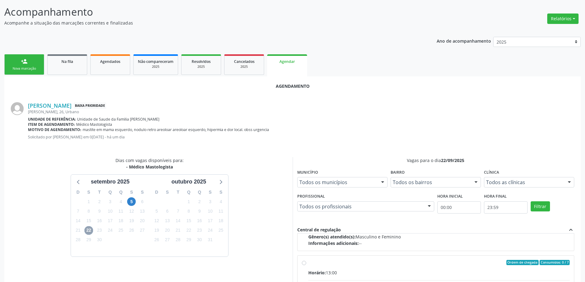
scroll to position [97, 0]
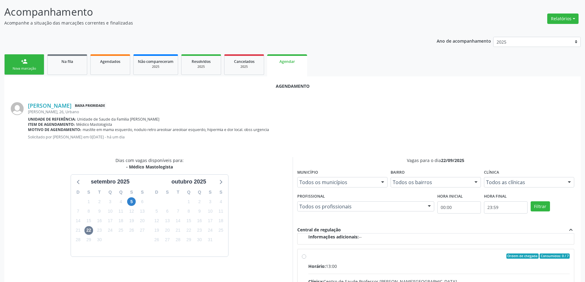
click at [305, 258] on input "Ordem de chegada Consumidos: 0 / 7 Horário: 13:00 Clínica: Centro de Saude Prof…" at bounding box center [304, 257] width 4 height 6
radio input "true"
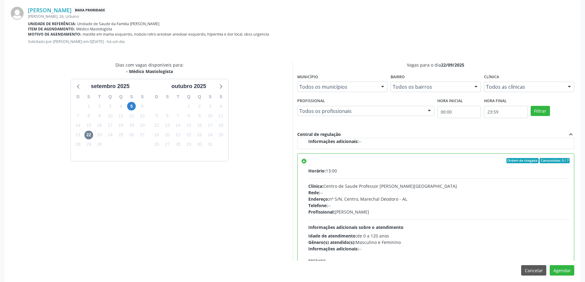
scroll to position [182, 0]
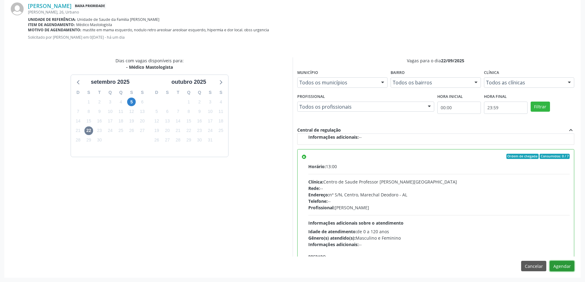
click at [563, 264] on button "Agendar" at bounding box center [562, 266] width 25 height 10
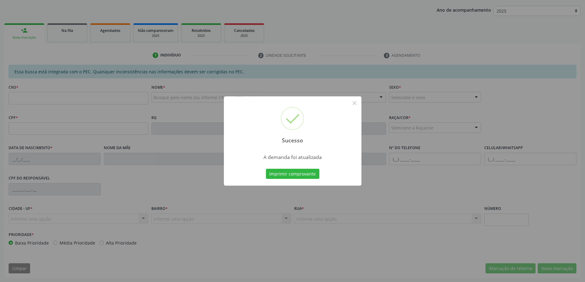
scroll to position [113, 0]
click at [354, 104] on button "×" at bounding box center [355, 103] width 10 height 10
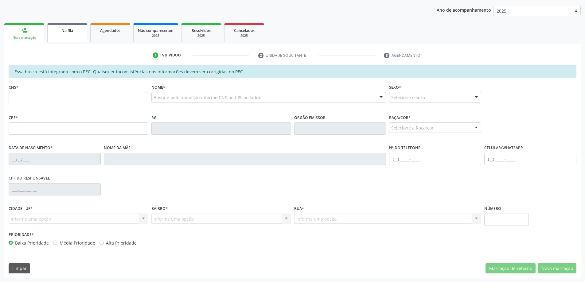
click at [60, 35] on link "Na fila" at bounding box center [67, 32] width 40 height 19
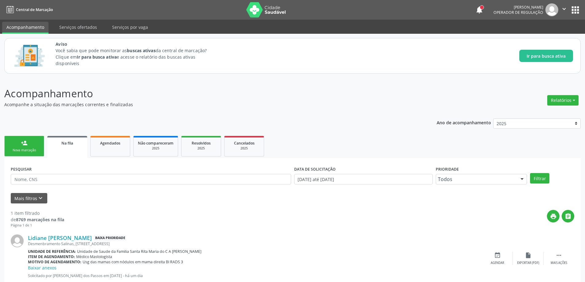
scroll to position [18, 0]
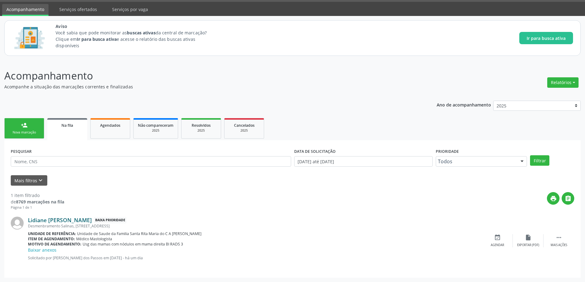
click at [38, 220] on link "Lidiane [PERSON_NAME]" at bounding box center [60, 220] width 64 height 7
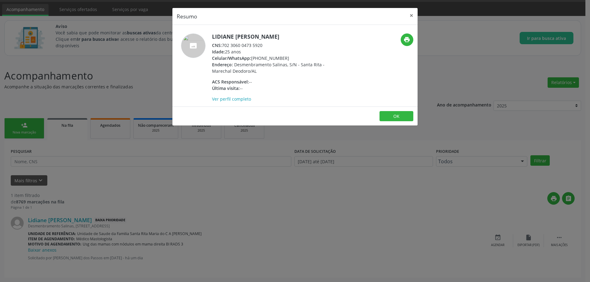
drag, startPoint x: 263, startPoint y: 45, endPoint x: 224, endPoint y: 47, distance: 38.7
click at [224, 47] on div "CNS: 702 3060 0473 5920" at bounding box center [271, 45] width 119 height 6
copy div "702 3060 0473 5920"
click at [411, 14] on button "×" at bounding box center [411, 15] width 12 height 15
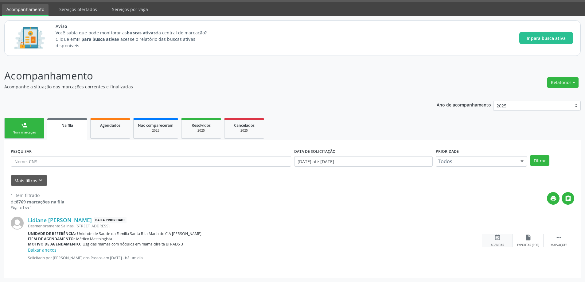
click at [494, 237] on div "event_available Agendar" at bounding box center [497, 240] width 31 height 13
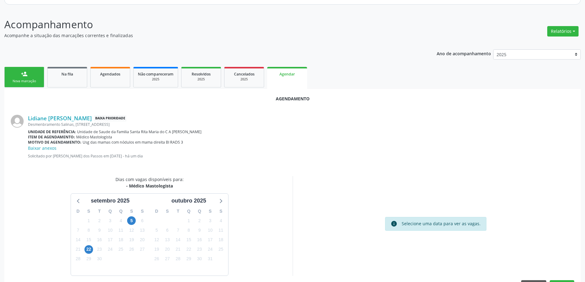
scroll to position [88, 0]
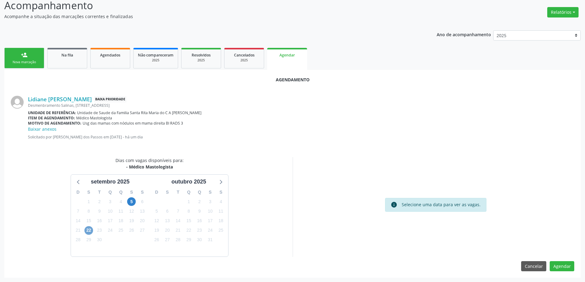
click at [87, 229] on span "22" at bounding box center [88, 230] width 9 height 9
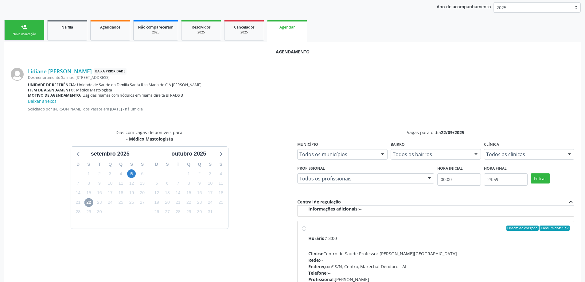
scroll to position [180, 0]
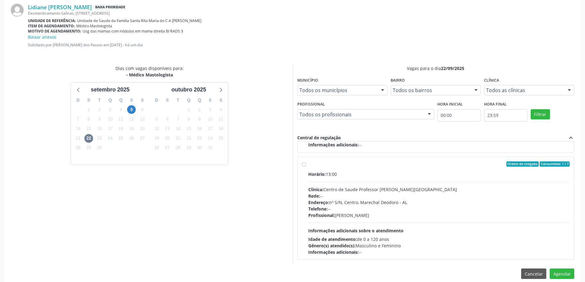
click at [308, 166] on label "Ordem de chegada Consumidos: 1 / 7 Horário: 13:00 Clínica: Centro de Saude Prof…" at bounding box center [439, 209] width 262 height 94
click at [303, 166] on input "Ordem de chegada Consumidos: 1 / 7 Horário: 13:00 Clínica: Centro de Saude Prof…" at bounding box center [304, 165] width 4 height 6
radio input "true"
click at [565, 274] on button "Agendar" at bounding box center [562, 274] width 25 height 10
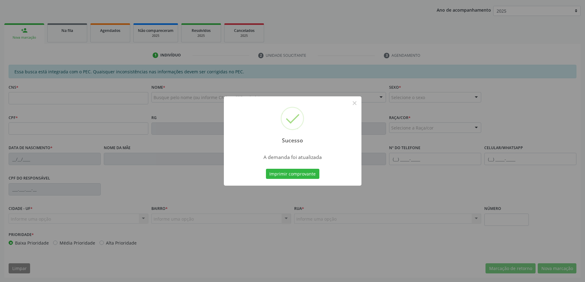
scroll to position [113, 0]
click at [355, 101] on button "×" at bounding box center [355, 103] width 10 height 10
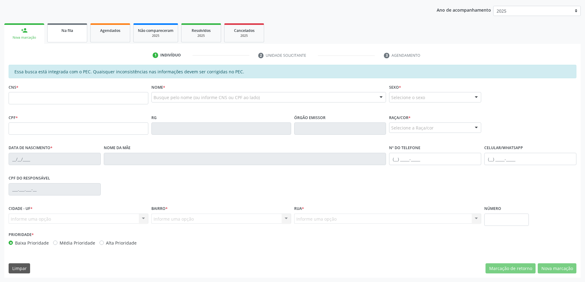
click at [64, 33] on span "Na fila" at bounding box center [67, 30] width 12 height 5
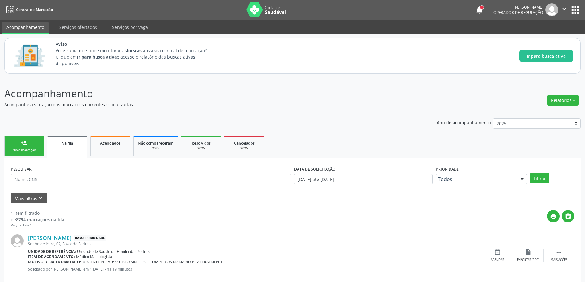
scroll to position [11, 0]
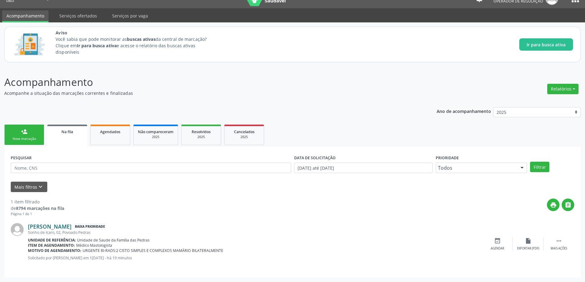
click at [72, 226] on link "[PERSON_NAME]" at bounding box center [50, 226] width 44 height 7
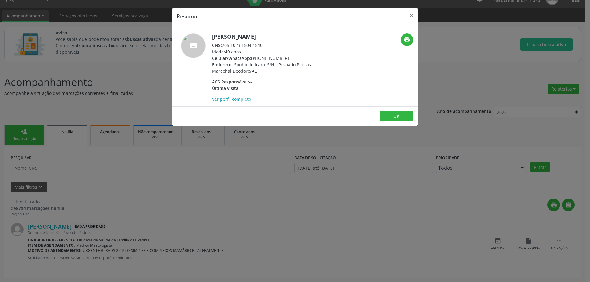
drag, startPoint x: 265, startPoint y: 43, endPoint x: 224, endPoint y: 45, distance: 41.5
click at [224, 45] on div "CNS: 705 1023 1504 1540" at bounding box center [271, 45] width 119 height 6
copy div "705 1023 1504 1540"
click at [413, 15] on button "×" at bounding box center [411, 15] width 12 height 15
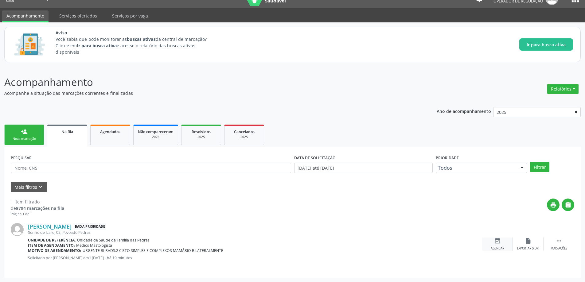
click at [495, 244] on icon "event_available" at bounding box center [497, 241] width 7 height 7
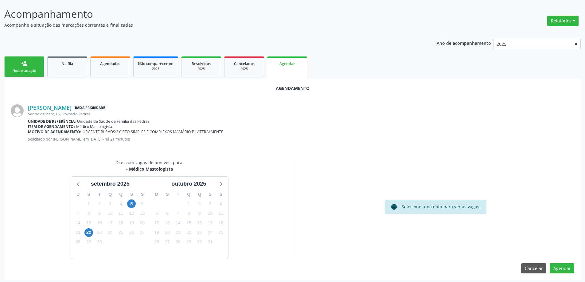
scroll to position [82, 0]
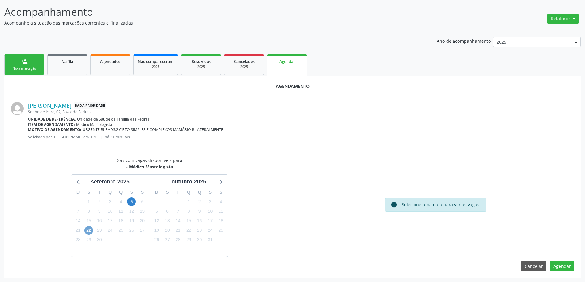
click at [90, 233] on span "22" at bounding box center [88, 230] width 9 height 9
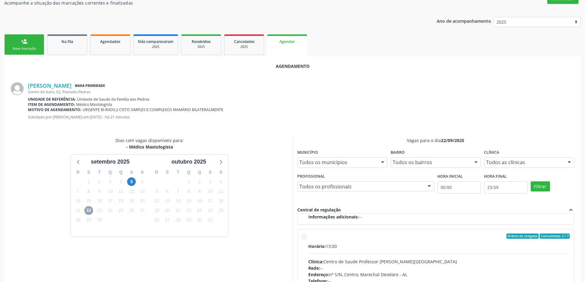
scroll to position [112, 0]
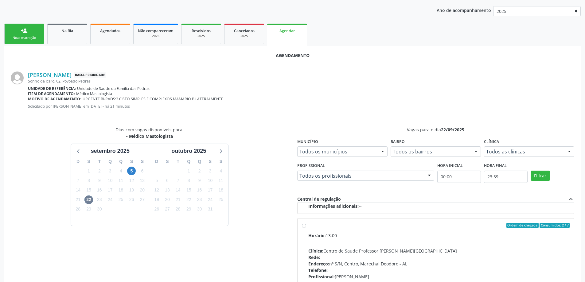
click at [308, 227] on label "Ordem de chegada Consumidos: 2 / 7 Horário: 13:00 Clínica: Centro de Saude Prof…" at bounding box center [439, 270] width 262 height 94
click at [303, 227] on input "Ordem de chegada Consumidos: 2 / 7 Horário: 13:00 Clínica: Centro de Saude Prof…" at bounding box center [304, 226] width 4 height 6
radio input "true"
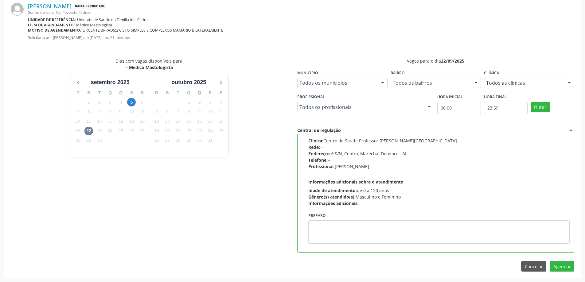
scroll to position [182, 0]
click at [560, 270] on button "Agendar" at bounding box center [562, 266] width 25 height 10
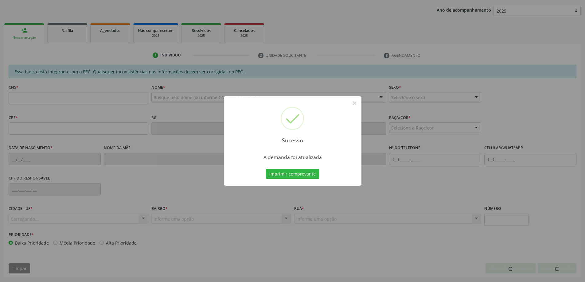
scroll to position [113, 0]
click at [356, 103] on button "×" at bounding box center [355, 103] width 10 height 10
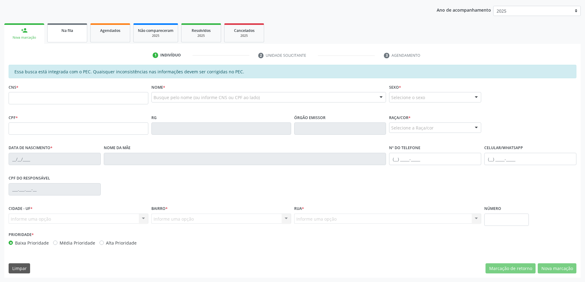
click at [65, 28] on span "Na fila" at bounding box center [67, 30] width 12 height 5
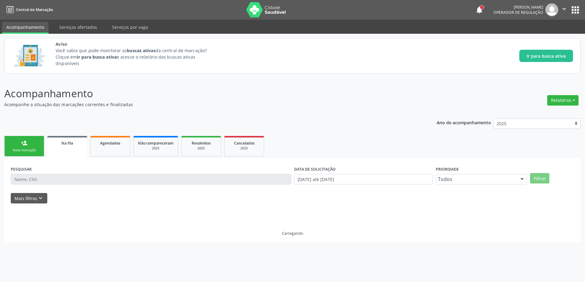
scroll to position [0, 0]
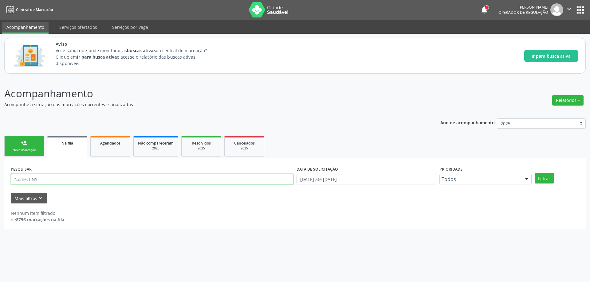
click at [85, 177] on input "text" at bounding box center [152, 179] width 283 height 10
click at [183, 218] on div "Nenhum item filtrado de 8796 marcações na fila" at bounding box center [295, 216] width 568 height 13
click at [34, 221] on strong "8796 marcações na fila" at bounding box center [40, 220] width 48 height 6
click at [37, 199] on icon "keyboard_arrow_down" at bounding box center [40, 198] width 7 height 7
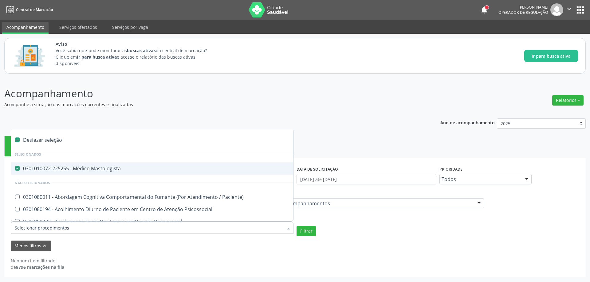
click at [17, 170] on Mastologista at bounding box center [17, 168] width 5 height 5
click at [15, 170] on Mastologista "checkbox" at bounding box center [13, 168] width 4 height 4
checkbox Mastologista "false"
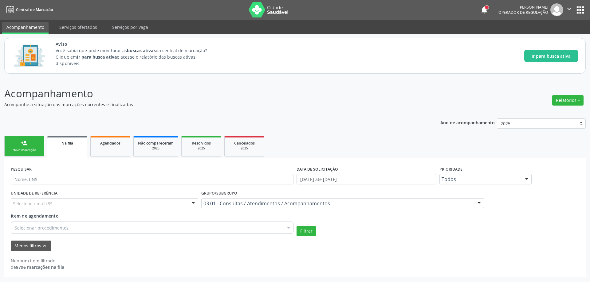
click at [106, 127] on div "Ano de acompanhamento 2025 person_add Nova marcação Na fila Agendados Não compa…" at bounding box center [294, 195] width 581 height 163
click at [80, 226] on div "Selecionar procedimentos" at bounding box center [152, 228] width 283 height 12
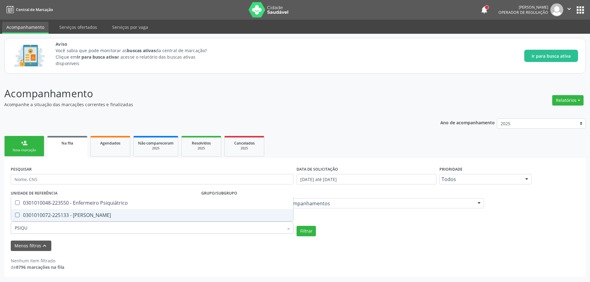
type input "PSIQUI"
click at [18, 214] on Psiquiatra at bounding box center [17, 215] width 5 height 5
click at [15, 214] on Psiquiatra "checkbox" at bounding box center [13, 215] width 4 height 4
checkbox Psiquiatra "true"
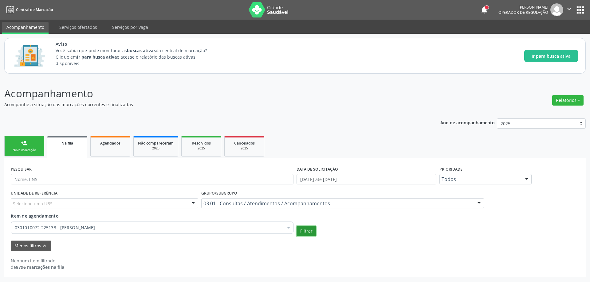
click at [307, 231] on button "Filtrar" at bounding box center [305, 231] width 19 height 10
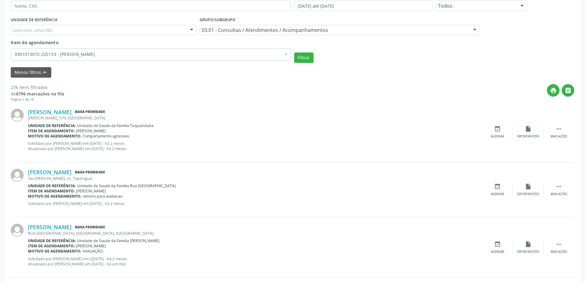
scroll to position [184, 0]
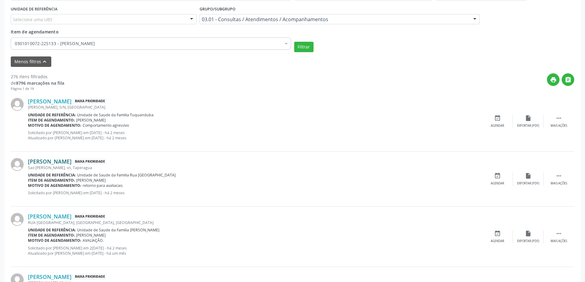
click at [47, 161] on link "[PERSON_NAME]" at bounding box center [50, 161] width 44 height 7
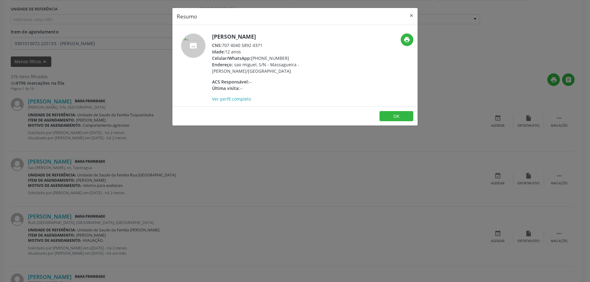
drag, startPoint x: 261, startPoint y: 47, endPoint x: 235, endPoint y: 47, distance: 26.7
click at [235, 47] on div "CNS: 707 4040 5892 4371" at bounding box center [271, 45] width 119 height 6
click at [282, 50] on div "Idade: 12 anos" at bounding box center [271, 52] width 119 height 6
drag, startPoint x: 264, startPoint y: 45, endPoint x: 222, endPoint y: 45, distance: 41.8
click at [222, 45] on div "CNS: 707 4040 5892 4371" at bounding box center [271, 45] width 119 height 6
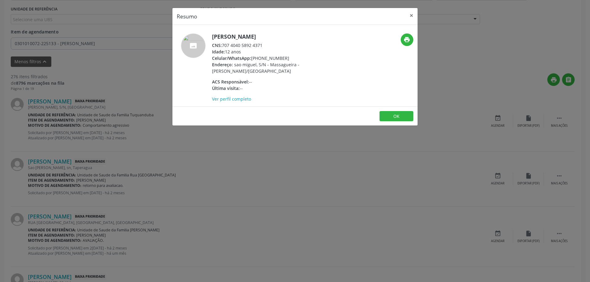
click at [275, 50] on div "Idade: 12 anos" at bounding box center [271, 52] width 119 height 6
drag, startPoint x: 262, startPoint y: 45, endPoint x: 223, endPoint y: 47, distance: 39.7
click at [223, 47] on div "CNS: 707 4040 5892 4371" at bounding box center [271, 45] width 119 height 6
click at [412, 14] on button "×" at bounding box center [411, 15] width 12 height 15
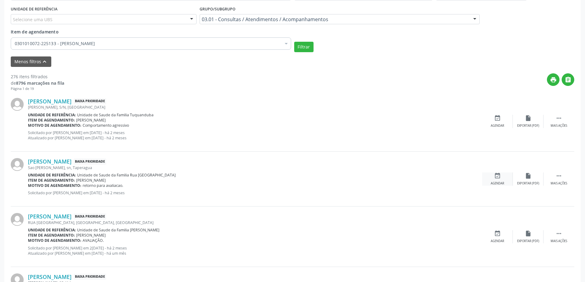
click at [495, 176] on icon "event_available" at bounding box center [497, 176] width 7 height 7
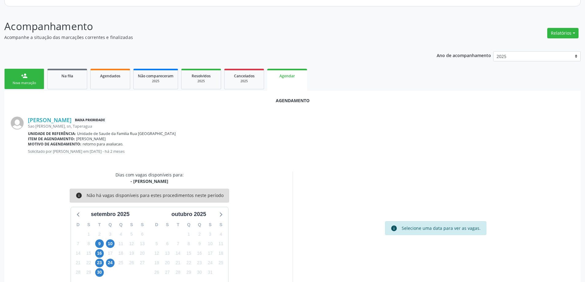
scroll to position [82, 0]
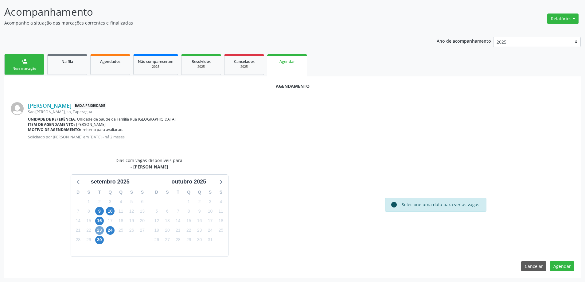
click at [98, 230] on span "23" at bounding box center [99, 230] width 9 height 9
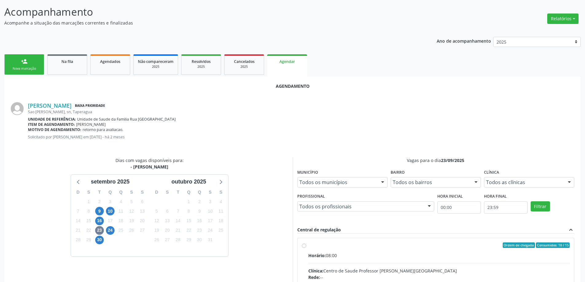
click at [304, 246] on input "Ordem de chegada Consumidos: 10 / 15 Horário: 08:00 Clínica: Centro de Saude Pr…" at bounding box center [304, 246] width 4 height 6
radio input "true"
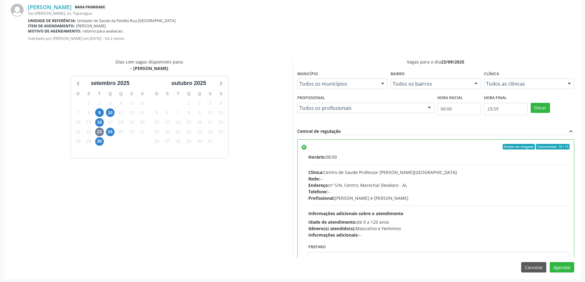
scroll to position [182, 0]
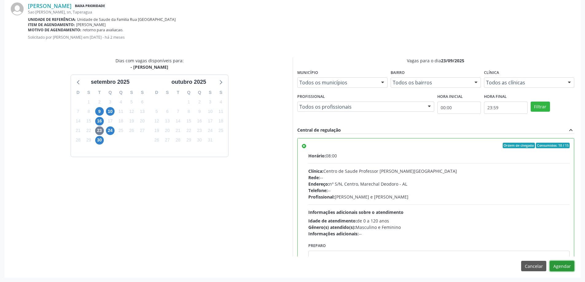
click at [564, 267] on button "Agendar" at bounding box center [562, 266] width 25 height 10
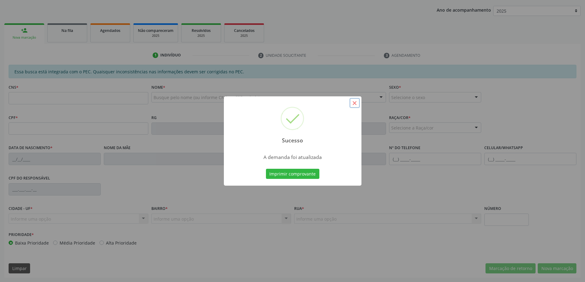
click at [356, 102] on button "×" at bounding box center [355, 103] width 10 height 10
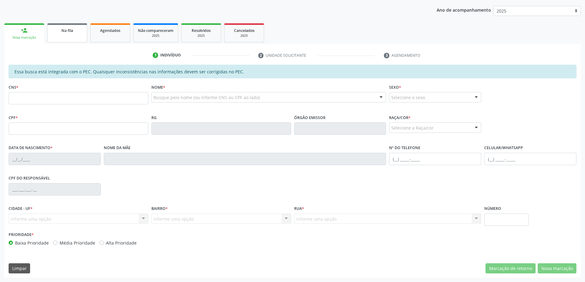
click at [70, 39] on link "Na fila" at bounding box center [67, 32] width 40 height 19
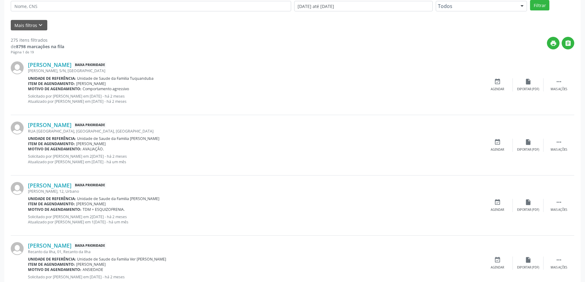
scroll to position [184, 0]
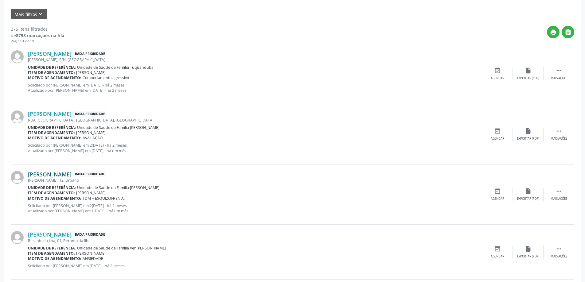
click at [61, 173] on link "[PERSON_NAME]" at bounding box center [50, 174] width 44 height 7
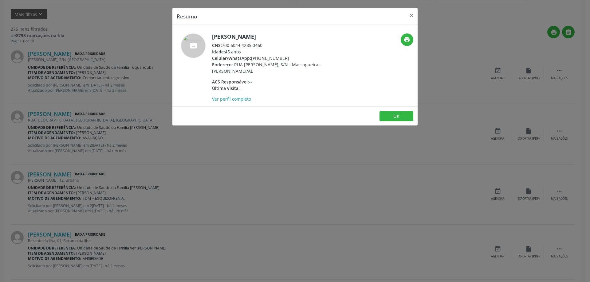
drag, startPoint x: 265, startPoint y: 44, endPoint x: 223, endPoint y: 46, distance: 42.1
click at [223, 46] on div "CNS: 700 6044 4285 0460" at bounding box center [271, 45] width 119 height 6
click at [410, 16] on button "×" at bounding box center [411, 15] width 12 height 15
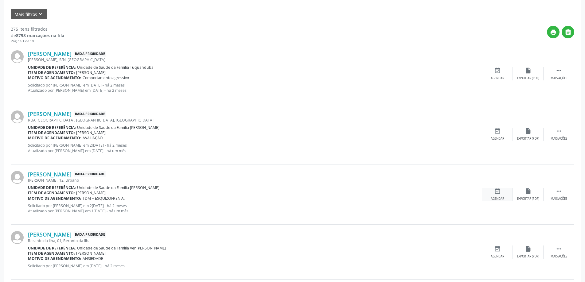
click at [495, 193] on icon "event_available" at bounding box center [497, 191] width 7 height 7
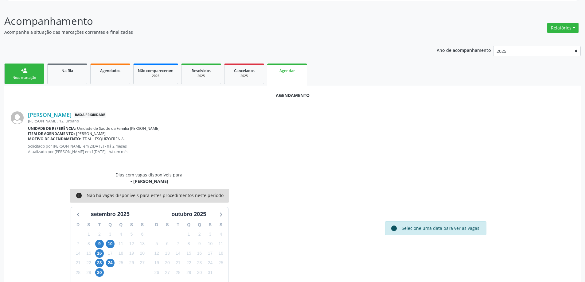
scroll to position [87, 0]
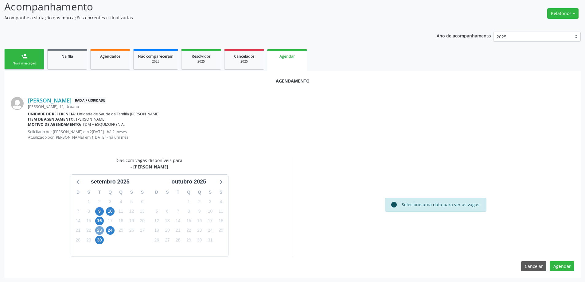
click at [100, 229] on span "23" at bounding box center [99, 230] width 9 height 9
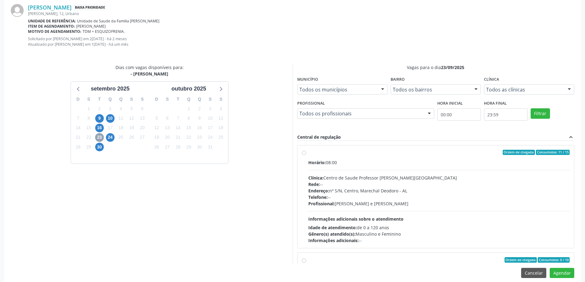
scroll to position [187, 0]
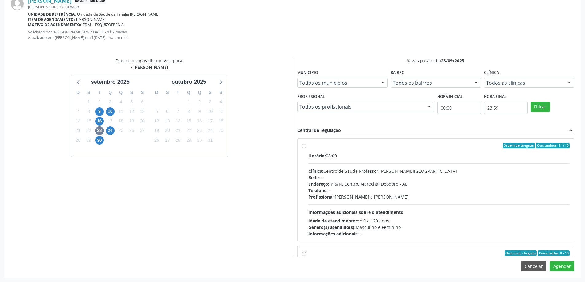
click at [308, 147] on label "Ordem de chegada Consumidos: 11 / 15 Horário: 08:00 Clínica: Centro de Saude Pr…" at bounding box center [439, 190] width 262 height 94
click at [305, 147] on input "Ordem de chegada Consumidos: 11 / 15 Horário: 08:00 Clínica: Centro de Saude Pr…" at bounding box center [304, 146] width 4 height 6
radio input "true"
click at [562, 268] on button "Agendar" at bounding box center [562, 266] width 25 height 10
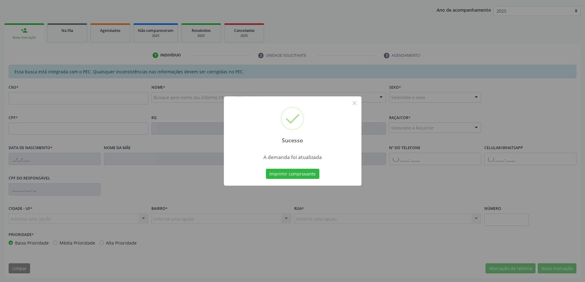
scroll to position [113, 0]
click at [351, 104] on button "×" at bounding box center [355, 103] width 10 height 10
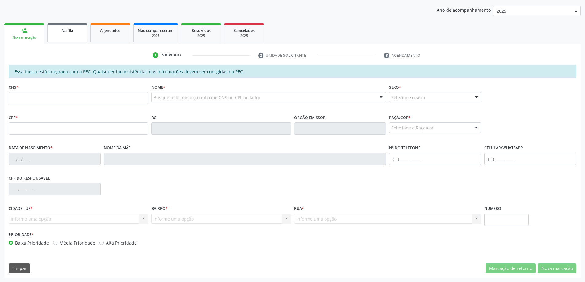
click at [56, 37] on link "Na fila" at bounding box center [67, 32] width 40 height 19
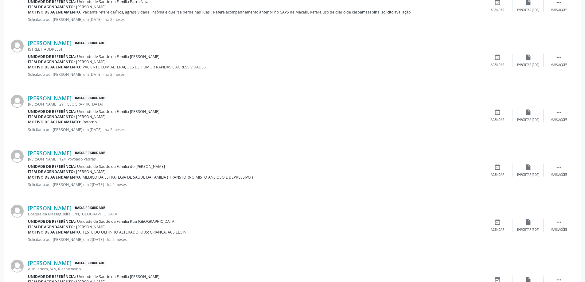
scroll to position [491, 0]
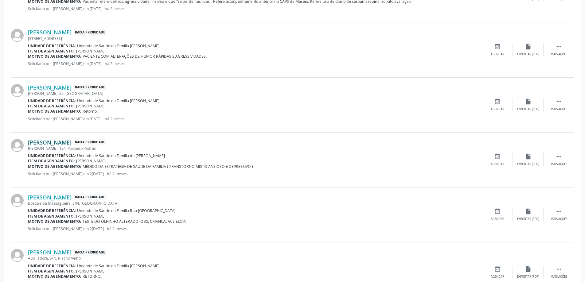
click at [64, 142] on link "[PERSON_NAME]" at bounding box center [50, 142] width 44 height 7
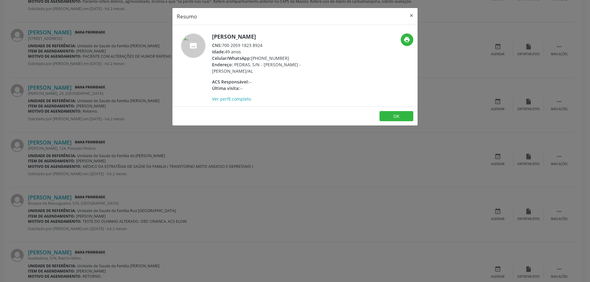
drag, startPoint x: 263, startPoint y: 45, endPoint x: 224, endPoint y: 44, distance: 39.0
click at [224, 44] on div "CNS: 700 2059 1823 8924" at bounding box center [271, 45] width 119 height 6
click at [409, 16] on button "×" at bounding box center [411, 15] width 12 height 15
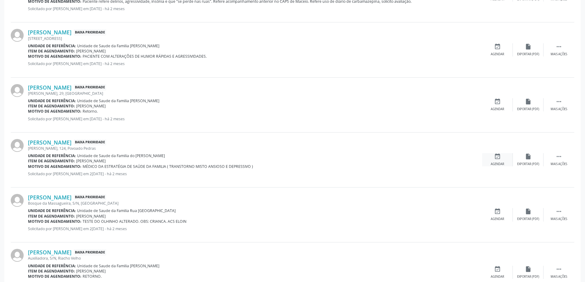
click at [494, 158] on div "event_available Agendar" at bounding box center [497, 159] width 31 height 13
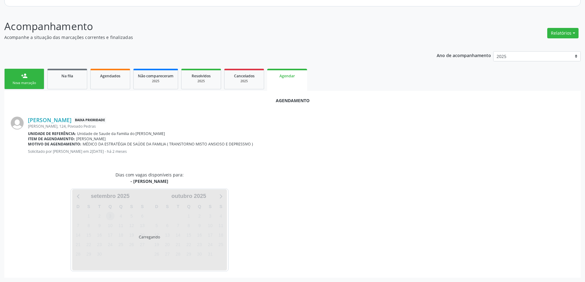
scroll to position [82, 0]
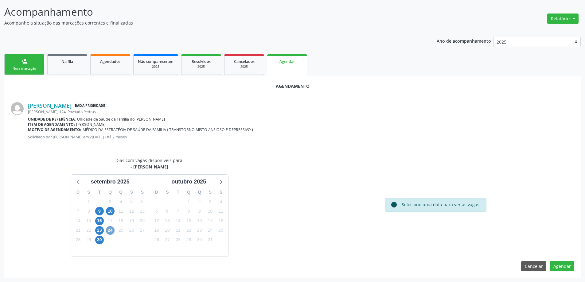
click at [114, 229] on span "24" at bounding box center [110, 230] width 9 height 9
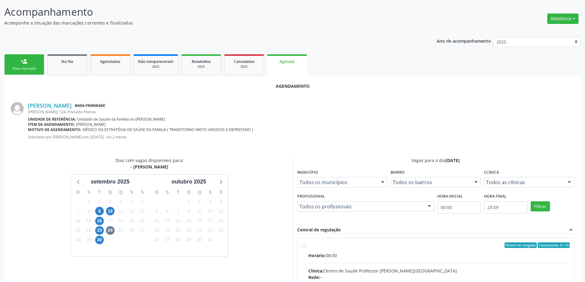
click at [303, 246] on input "Ordem de chegada Consumidos: 0 / 10 Horário: 08:00 Clínica: Centro de Saude Pro…" at bounding box center [304, 246] width 4 height 6
radio input "true"
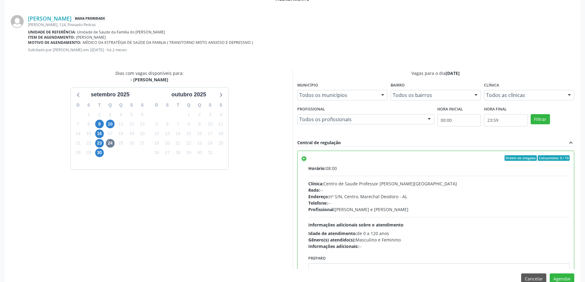
scroll to position [182, 0]
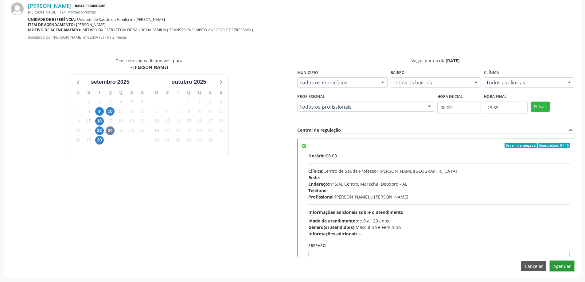
click at [557, 263] on button "Agendar" at bounding box center [562, 266] width 25 height 10
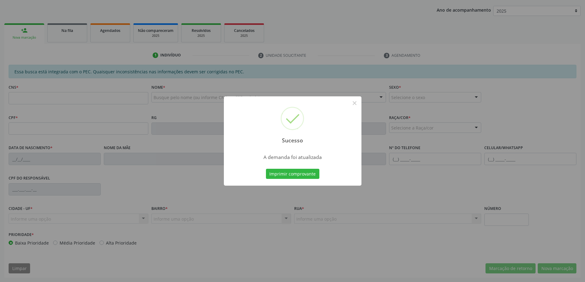
scroll to position [113, 0]
click at [354, 105] on button "×" at bounding box center [355, 103] width 10 height 10
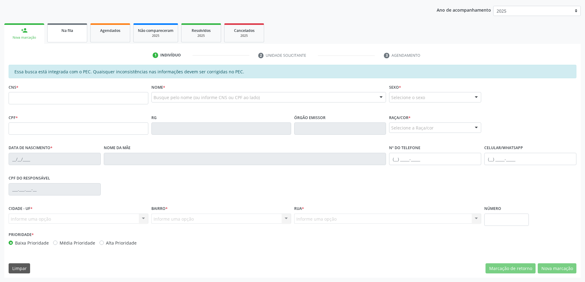
click at [61, 36] on link "Na fila" at bounding box center [67, 32] width 40 height 19
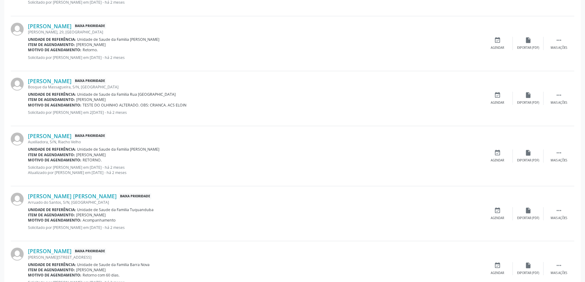
scroll to position [584, 0]
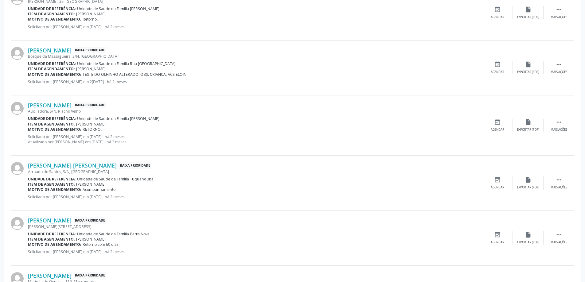
click at [77, 170] on div "Arruado do Santos, S/N, [GEOGRAPHIC_DATA]" at bounding box center [255, 171] width 454 height 5
click at [77, 169] on link "[PERSON_NAME] [PERSON_NAME]" at bounding box center [72, 165] width 89 height 7
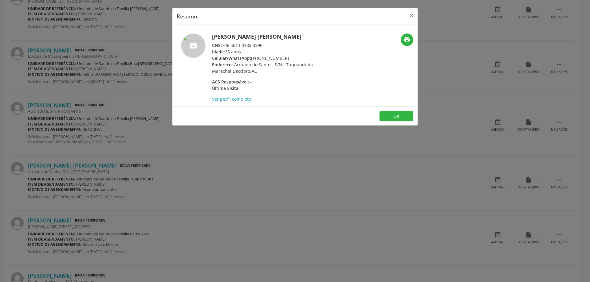
drag, startPoint x: 263, startPoint y: 52, endPoint x: 223, endPoint y: 53, distance: 40.3
click at [223, 49] on div "CNS: 706 5013 3185 3396" at bounding box center [271, 45] width 119 height 6
click at [410, 17] on button "×" at bounding box center [411, 15] width 12 height 15
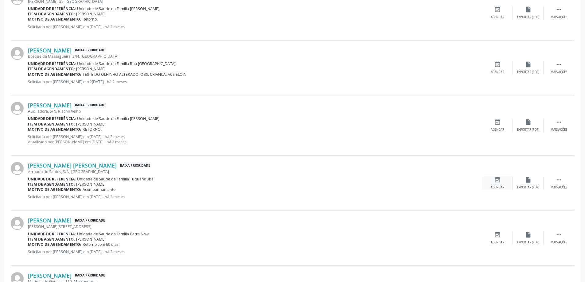
click at [498, 180] on icon "event_available" at bounding box center [497, 180] width 7 height 7
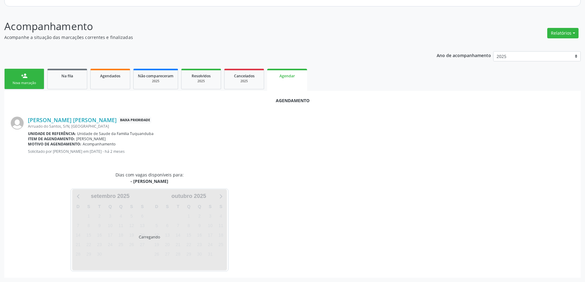
scroll to position [82, 0]
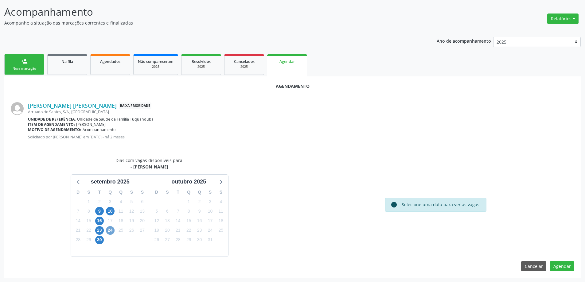
click at [107, 230] on span "24" at bounding box center [110, 230] width 9 height 9
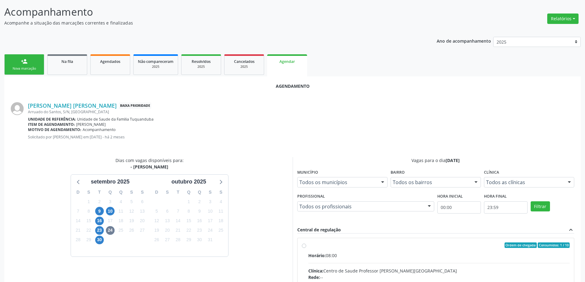
click at [305, 245] on input "Ordem de chegada Consumidos: 1 / 10 Horário: 08:00 Clínica: Centro de Saude Pro…" at bounding box center [304, 246] width 4 height 6
radio input "true"
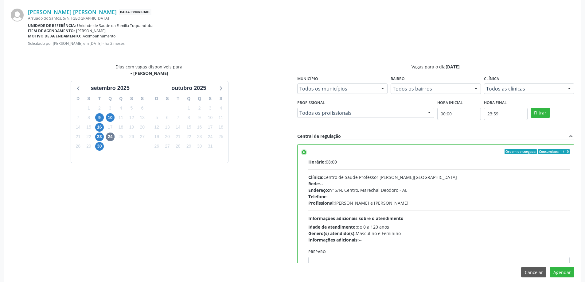
scroll to position [182, 0]
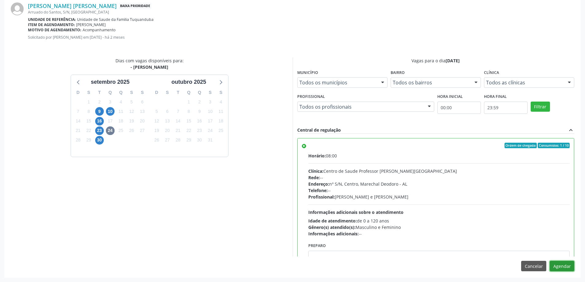
click at [565, 268] on button "Agendar" at bounding box center [562, 266] width 25 height 10
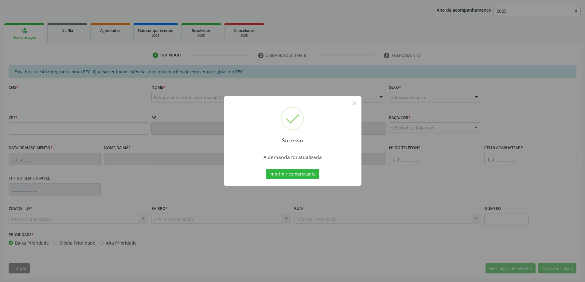
scroll to position [113, 0]
click at [354, 103] on button "×" at bounding box center [355, 103] width 10 height 10
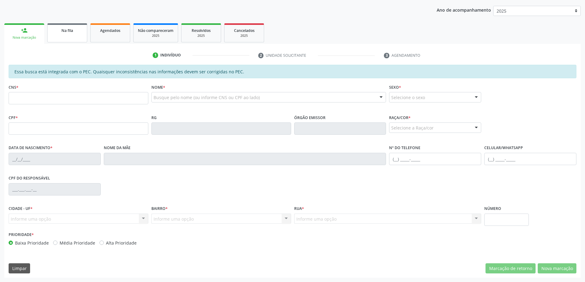
click at [55, 33] on div "Na fila" at bounding box center [67, 30] width 31 height 6
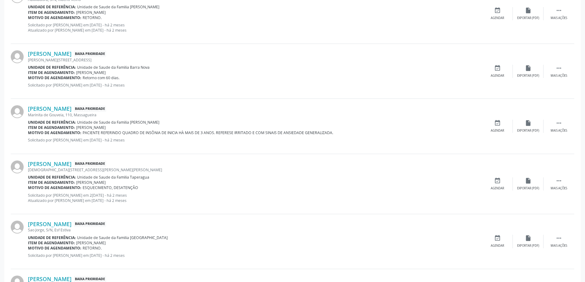
scroll to position [706, 0]
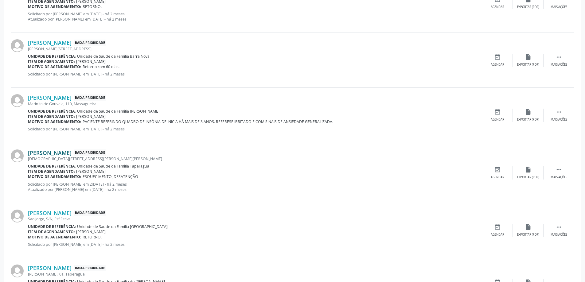
click at [66, 155] on link "[PERSON_NAME]" at bounding box center [50, 153] width 44 height 7
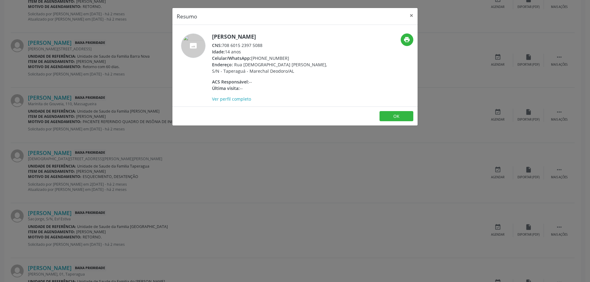
drag, startPoint x: 264, startPoint y: 45, endPoint x: 225, endPoint y: 49, distance: 39.5
click at [225, 49] on div "[PERSON_NAME] CNS: 708 6015 2397 5088 Idade: 14 anos Celular/WhatsApp: [PHONE_N…" at bounding box center [271, 67] width 119 height 69
click at [250, 47] on div "CNS: 708 6015 2397 5088" at bounding box center [271, 45] width 119 height 6
drag, startPoint x: 223, startPoint y: 45, endPoint x: 264, endPoint y: 44, distance: 40.9
click at [264, 44] on div "CNS: 708 6015 2397 5088" at bounding box center [271, 45] width 119 height 6
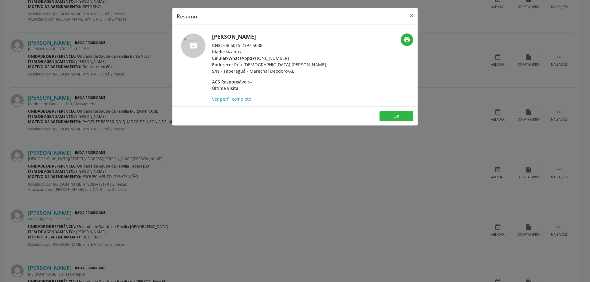
click at [405, 16] on header "Resumo ×" at bounding box center [294, 16] width 245 height 17
click at [408, 16] on button "×" at bounding box center [411, 15] width 12 height 15
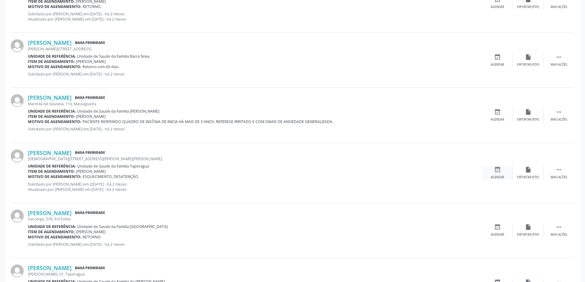
click at [498, 170] on icon "event_available" at bounding box center [497, 169] width 7 height 7
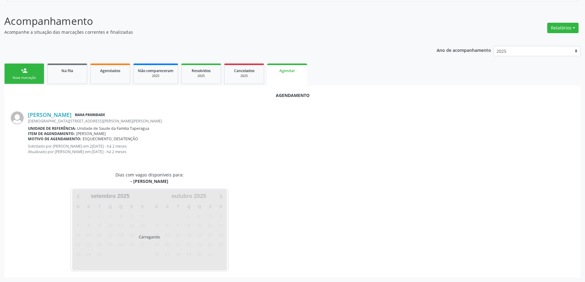
scroll to position [87, 0]
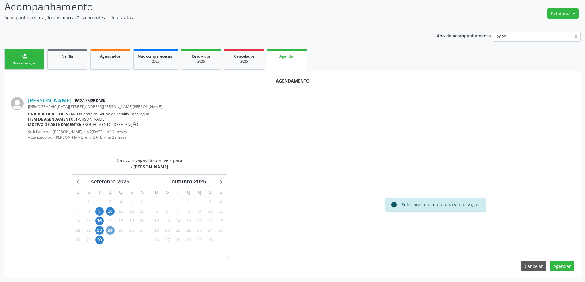
click at [114, 231] on span "24" at bounding box center [110, 230] width 9 height 9
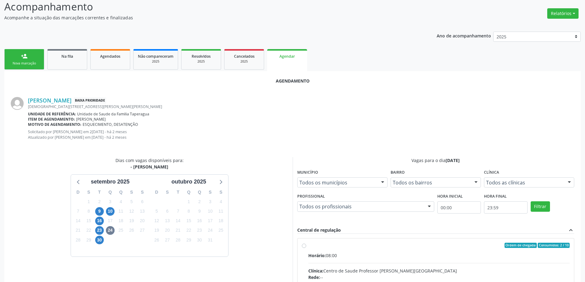
click at [304, 246] on input "Ordem de chegada Consumidos: 2 / 10 Horário: 08:00 Clínica: Centro de Saude Pro…" at bounding box center [304, 246] width 4 height 6
radio input "true"
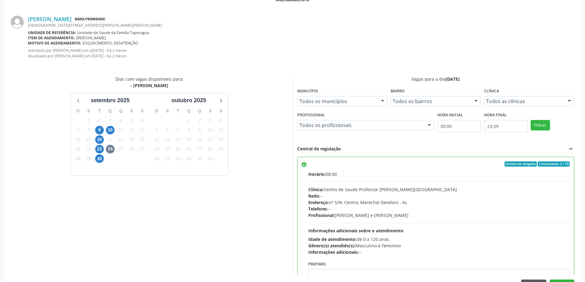
scroll to position [187, 0]
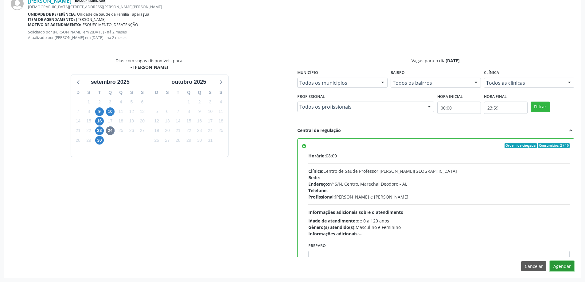
click at [565, 265] on button "Agendar" at bounding box center [562, 266] width 25 height 10
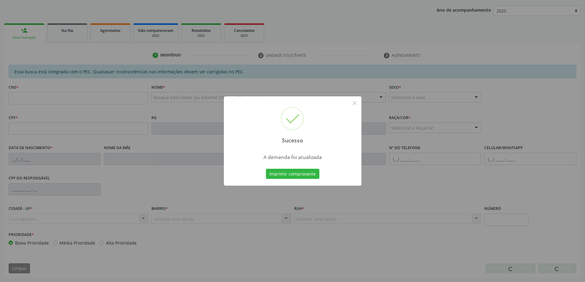
scroll to position [113, 0]
click at [356, 102] on button "×" at bounding box center [355, 103] width 10 height 10
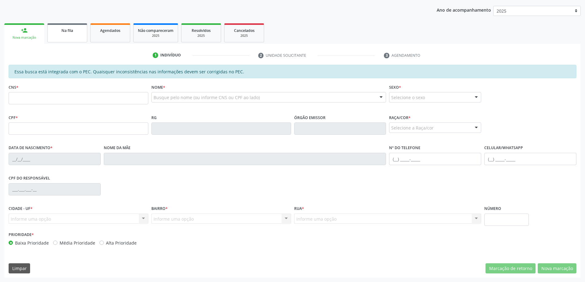
click at [65, 35] on link "Na fila" at bounding box center [67, 32] width 40 height 19
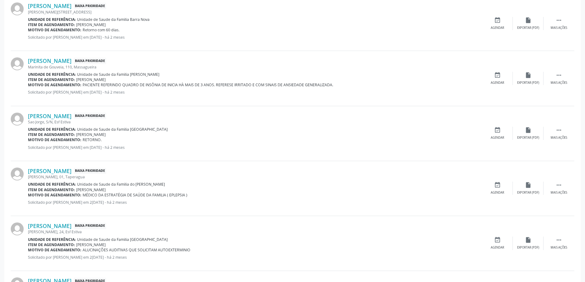
scroll to position [768, 0]
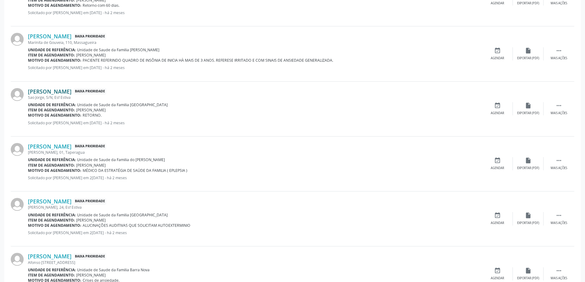
click at [38, 89] on link "[PERSON_NAME]" at bounding box center [50, 91] width 44 height 7
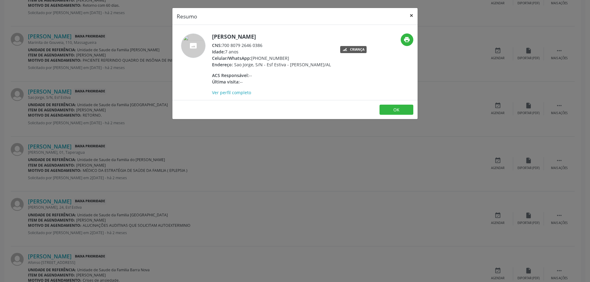
click at [410, 15] on button "×" at bounding box center [411, 15] width 12 height 15
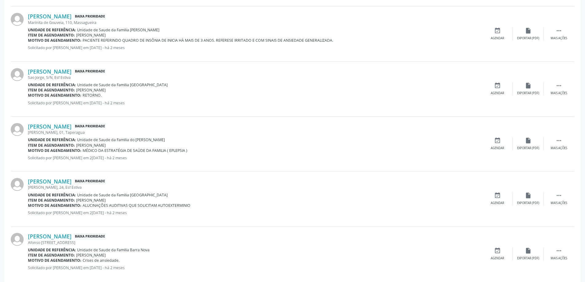
scroll to position [799, 0]
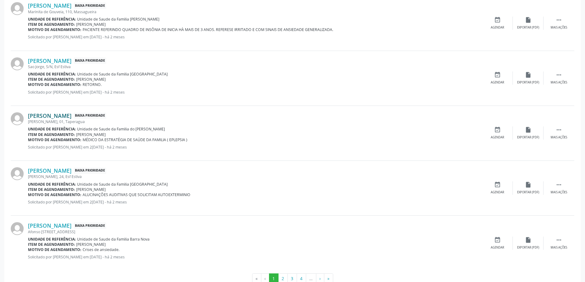
click at [72, 117] on link "[PERSON_NAME]" at bounding box center [50, 115] width 44 height 7
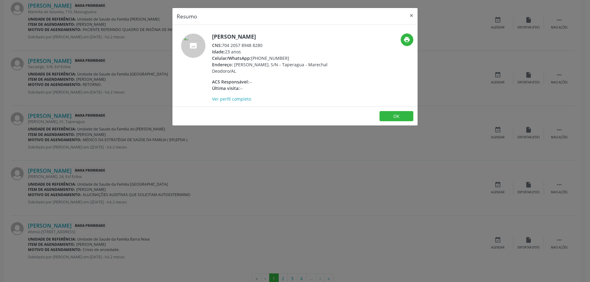
drag, startPoint x: 264, startPoint y: 45, endPoint x: 223, endPoint y: 47, distance: 40.9
click at [223, 47] on div "CNS: 704 2057 8948 8280" at bounding box center [271, 45] width 119 height 6
click at [410, 16] on button "×" at bounding box center [411, 15] width 12 height 15
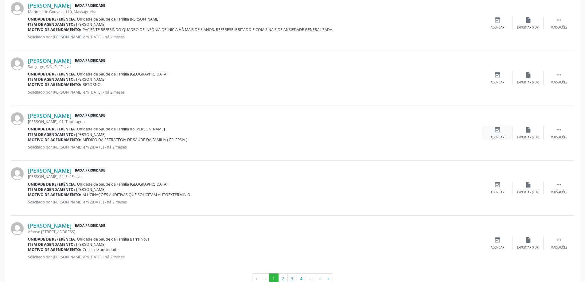
click at [496, 131] on icon "event_available" at bounding box center [497, 130] width 7 height 7
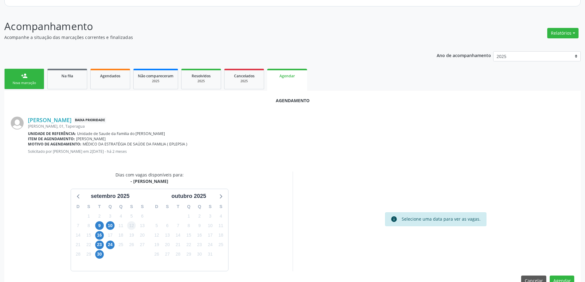
scroll to position [82, 0]
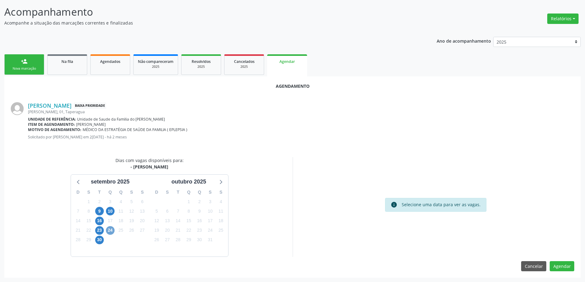
click at [108, 229] on span "24" at bounding box center [110, 230] width 9 height 9
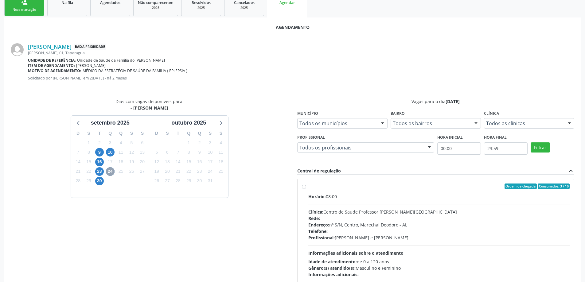
scroll to position [143, 0]
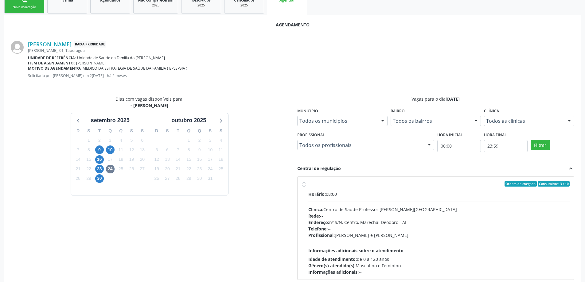
click at [301, 186] on div "Ordem de chegada Consumidos: 3 / 10 Horário: 08:00 Clínica: Centro de Saude Pro…" at bounding box center [436, 228] width 277 height 103
radio input "true"
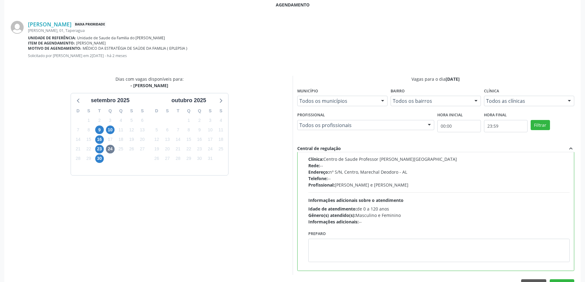
scroll to position [174, 0]
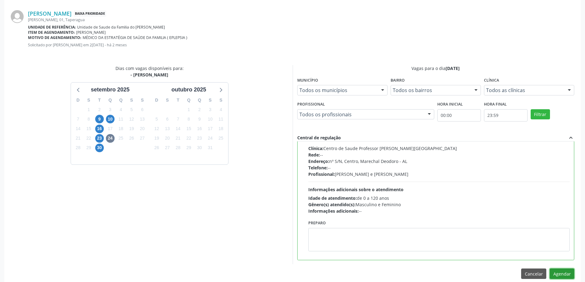
click at [561, 276] on button "Agendar" at bounding box center [562, 274] width 25 height 10
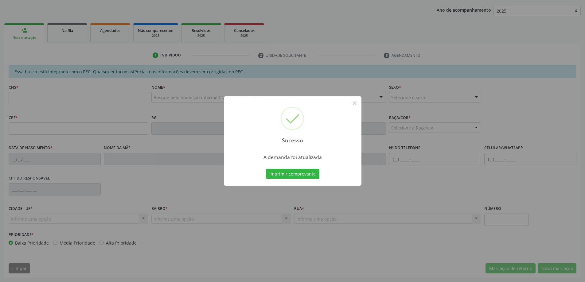
scroll to position [113, 0]
click at [355, 103] on button "×" at bounding box center [355, 103] width 10 height 10
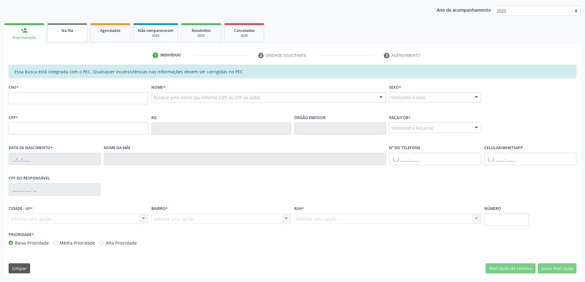
click at [54, 31] on div "Na fila" at bounding box center [67, 30] width 31 height 6
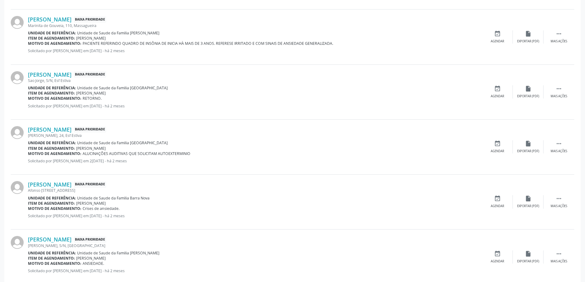
scroll to position [816, 0]
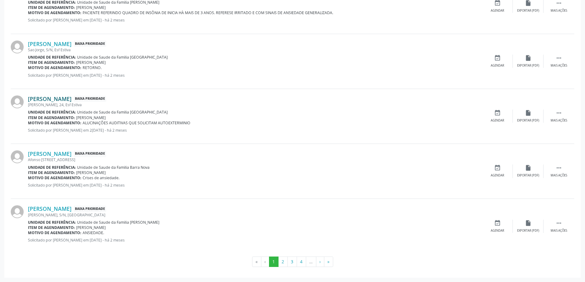
click at [67, 98] on link "[PERSON_NAME]" at bounding box center [50, 99] width 44 height 7
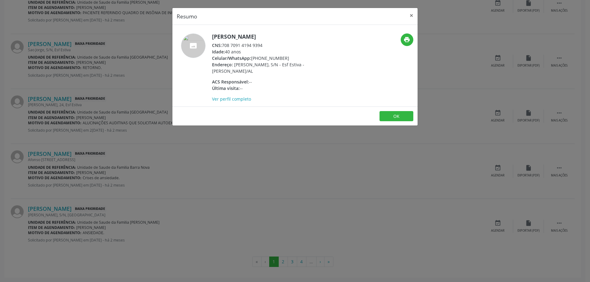
drag, startPoint x: 264, startPoint y: 44, endPoint x: 224, endPoint y: 47, distance: 40.0
click at [224, 47] on div "CNS: 708 7091 4194 9394" at bounding box center [271, 45] width 119 height 6
click at [409, 14] on button "×" at bounding box center [411, 15] width 12 height 15
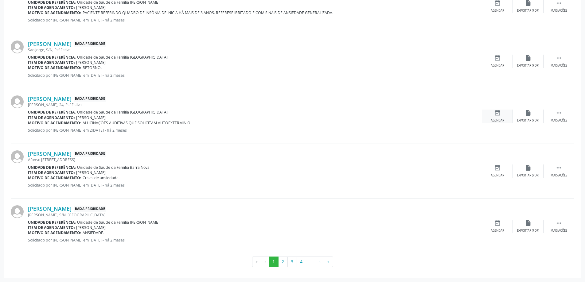
click at [495, 117] on div "event_available Agendar" at bounding box center [497, 116] width 31 height 13
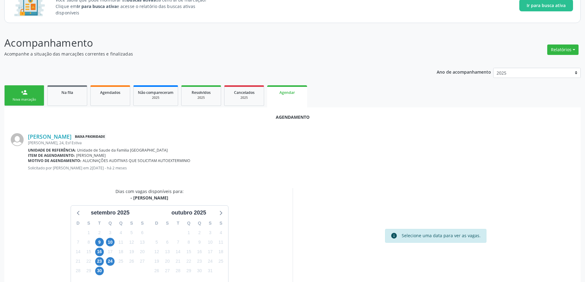
scroll to position [61, 0]
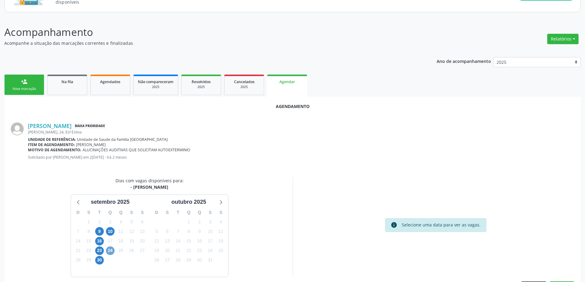
click at [112, 251] on span "24" at bounding box center [110, 251] width 9 height 9
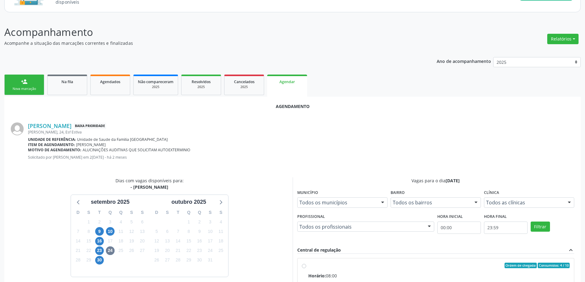
radio input "true"
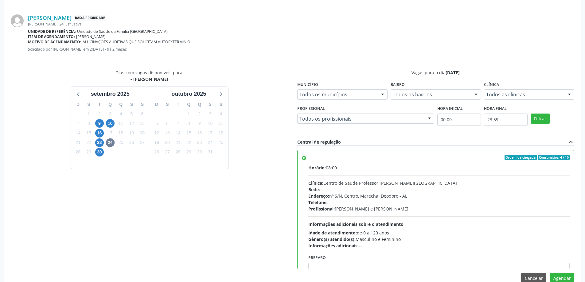
scroll to position [182, 0]
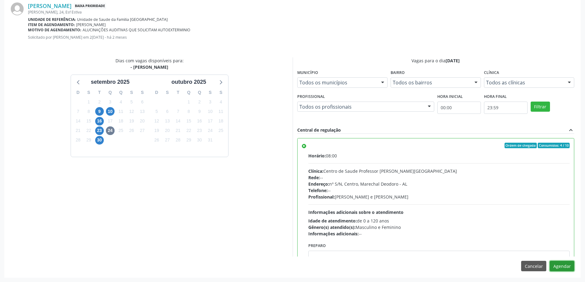
click at [556, 266] on button "Agendar" at bounding box center [562, 266] width 25 height 10
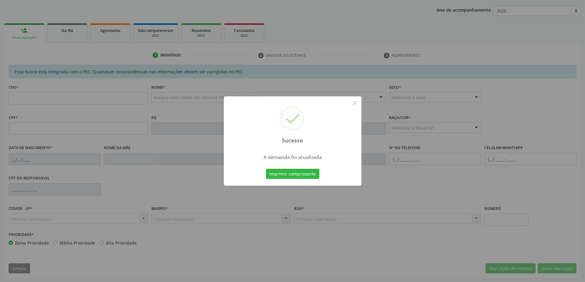
scroll to position [113, 0]
click at [356, 104] on button "×" at bounding box center [355, 103] width 10 height 10
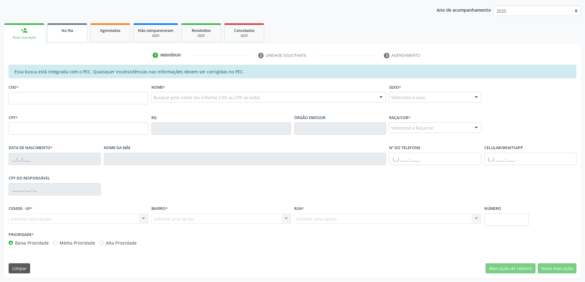
click at [57, 28] on div "Na fila" at bounding box center [67, 30] width 31 height 6
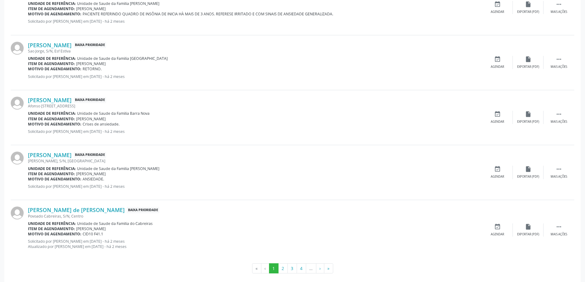
scroll to position [821, 0]
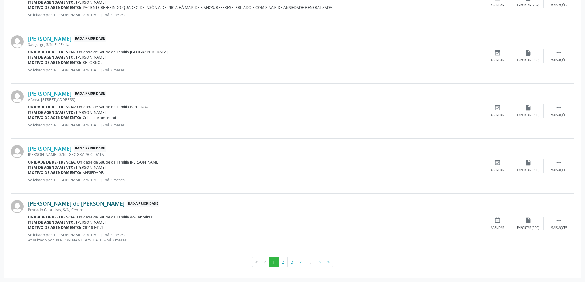
click at [73, 203] on link "[PERSON_NAME] de [PERSON_NAME]" at bounding box center [76, 203] width 97 height 7
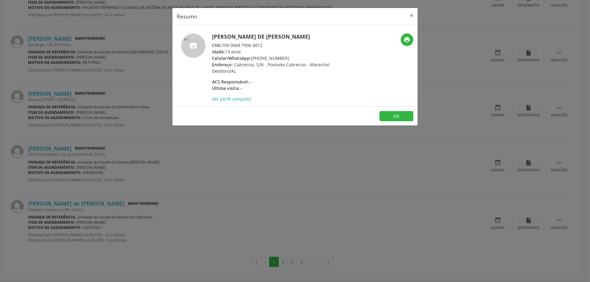
drag, startPoint x: 262, startPoint y: 44, endPoint x: 224, endPoint y: 46, distance: 38.1
click at [224, 46] on div "CNS: 709 0068 7906 8012" at bounding box center [271, 45] width 119 height 6
click at [411, 16] on button "×" at bounding box center [411, 15] width 12 height 15
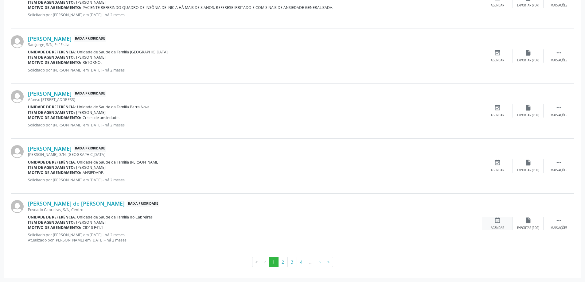
click at [494, 225] on div "event_available Agendar" at bounding box center [497, 223] width 31 height 13
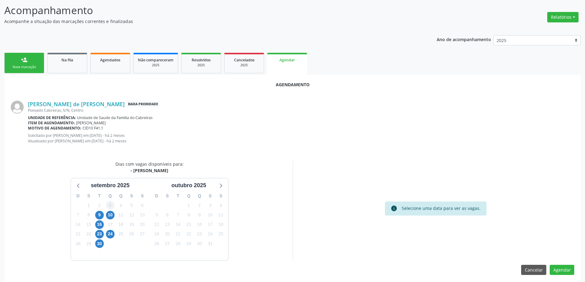
scroll to position [87, 0]
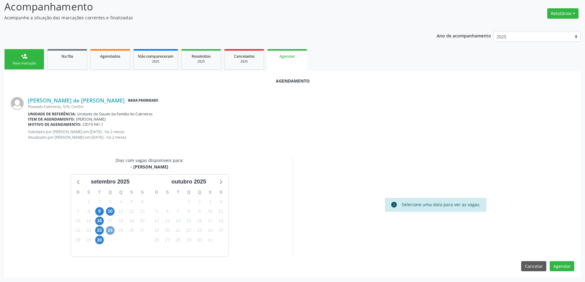
click at [111, 231] on span "24" at bounding box center [110, 230] width 9 height 9
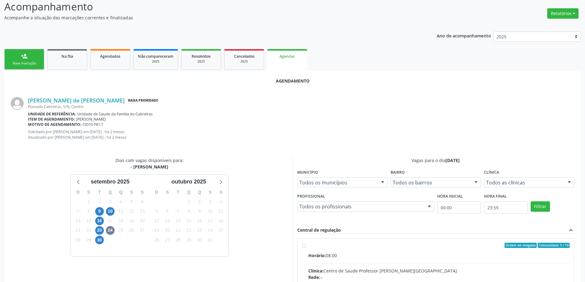
click at [303, 247] on input "Ordem de chegada Consumidos: 5 / 10 Horário: 08:00 Clínica: Centro de Saude Pro…" at bounding box center [304, 246] width 4 height 6
radio input "true"
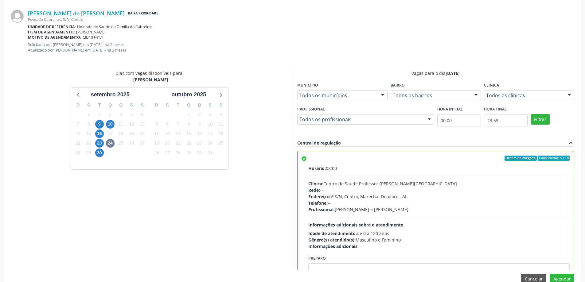
scroll to position [187, 0]
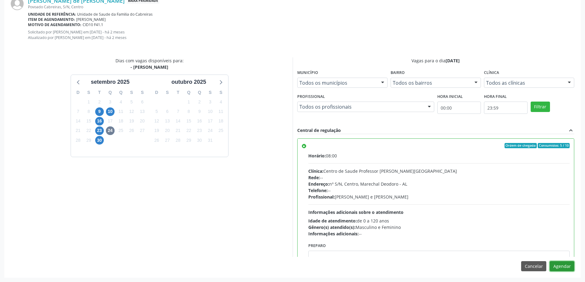
click at [559, 268] on button "Agendar" at bounding box center [562, 266] width 25 height 10
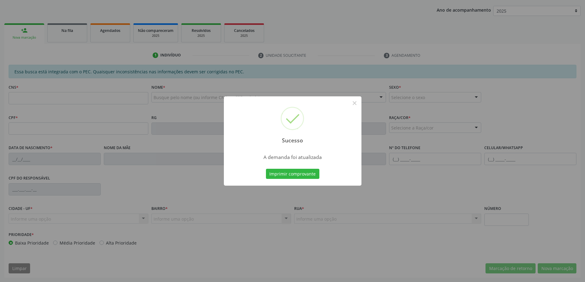
scroll to position [113, 0]
click at [354, 103] on button "×" at bounding box center [355, 103] width 10 height 10
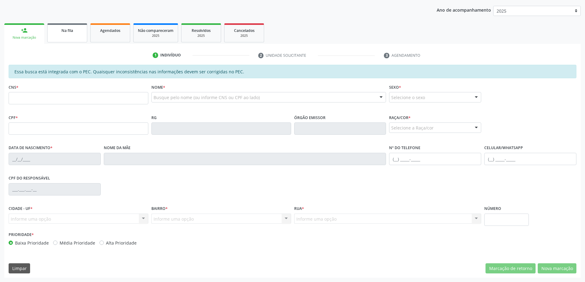
click at [55, 31] on div "Na fila" at bounding box center [67, 30] width 31 height 6
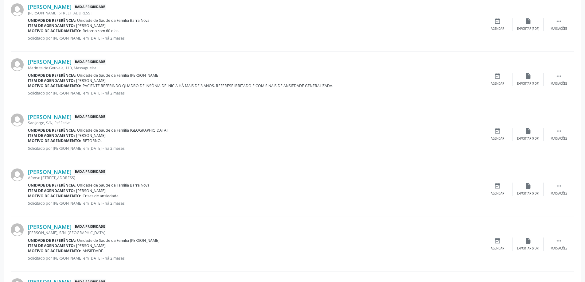
scroll to position [816, 0]
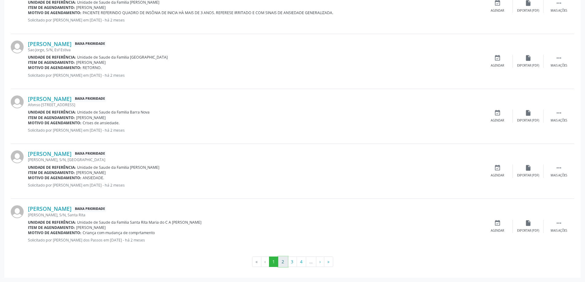
click at [281, 264] on button "2" at bounding box center [283, 262] width 10 height 10
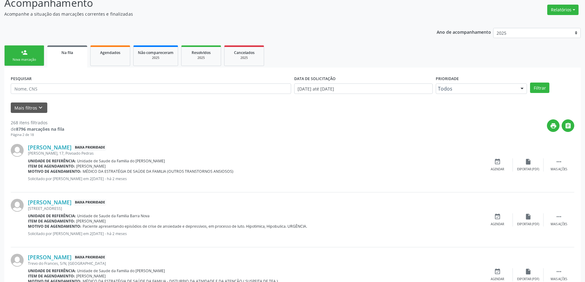
scroll to position [92, 0]
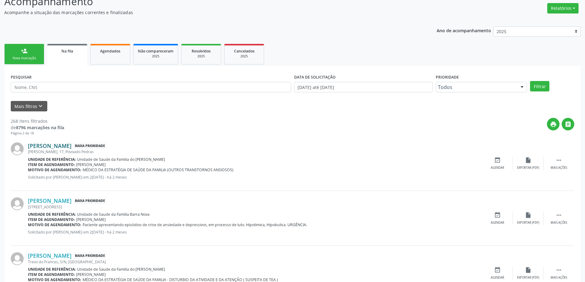
click at [66, 145] on link "[PERSON_NAME]" at bounding box center [50, 146] width 44 height 7
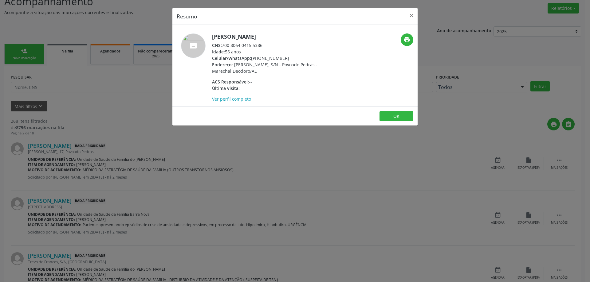
drag, startPoint x: 264, startPoint y: 45, endPoint x: 223, endPoint y: 45, distance: 41.5
click at [223, 45] on div "CNS: 700 8064 0415 5386" at bounding box center [271, 45] width 119 height 6
click at [413, 15] on button "×" at bounding box center [411, 15] width 12 height 15
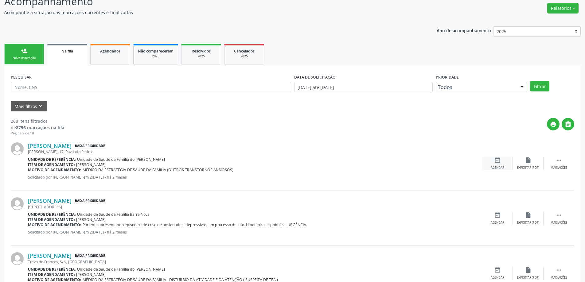
click at [500, 159] on icon "event_available" at bounding box center [497, 160] width 7 height 7
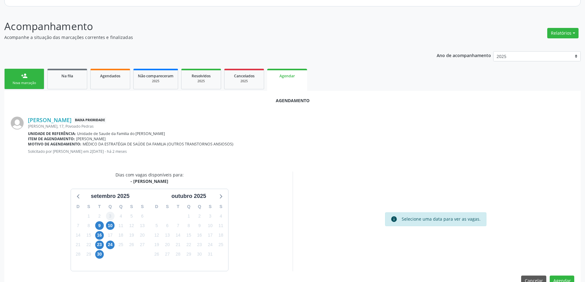
scroll to position [82, 0]
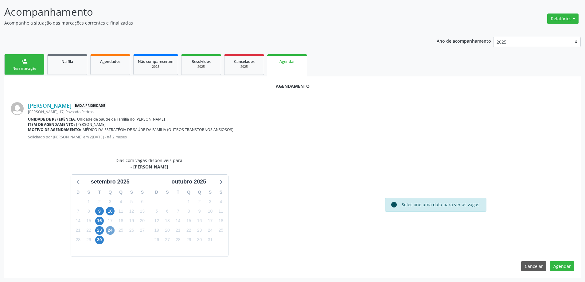
click at [107, 232] on span "24" at bounding box center [110, 230] width 9 height 9
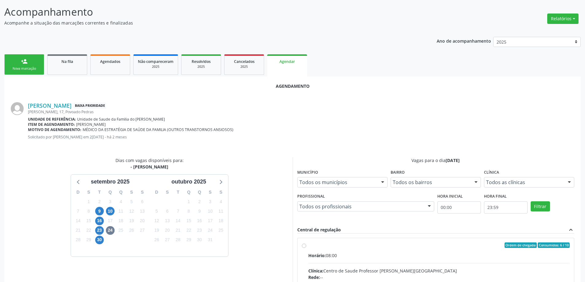
click at [304, 246] on input "Ordem de chegada Consumidos: 6 / 10 Horário: 08:00 Clínica: Centro de Saude Pro…" at bounding box center [304, 246] width 4 height 6
radio input "true"
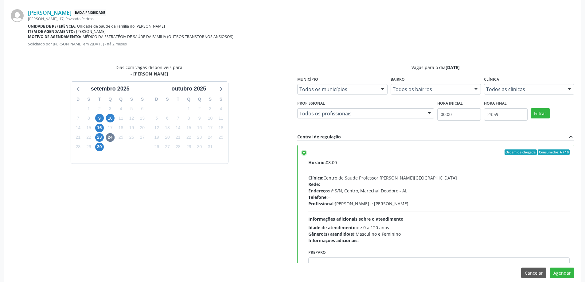
scroll to position [182, 0]
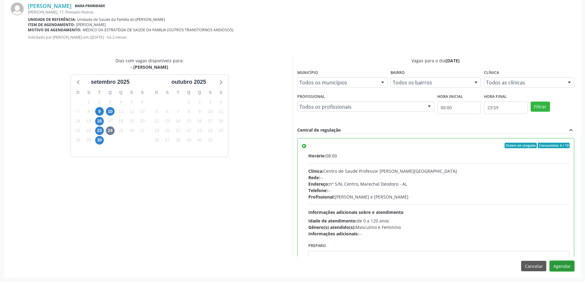
click at [564, 265] on button "Agendar" at bounding box center [562, 266] width 25 height 10
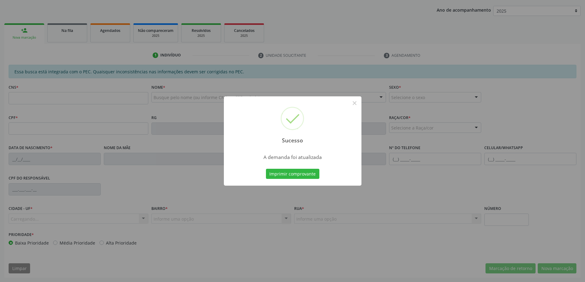
scroll to position [113, 0]
click at [354, 102] on button "×" at bounding box center [355, 103] width 10 height 10
